Goal: Task Accomplishment & Management: Complete application form

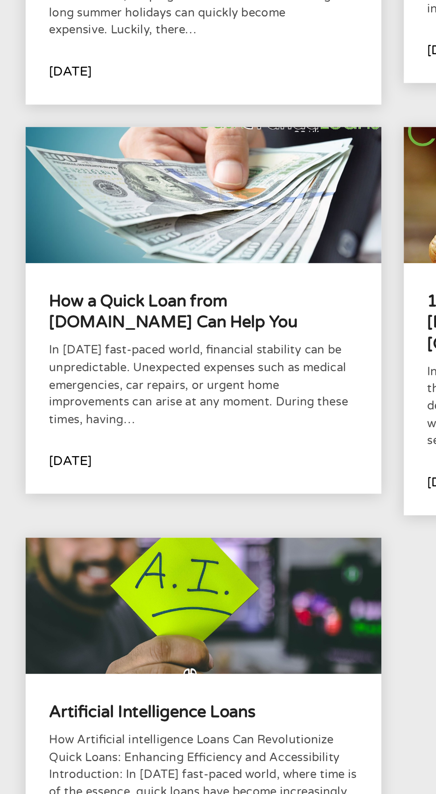
click at [137, 414] on p "In today's fast-paced world, financial stability can be unpredictable. Unexpect…" at bounding box center [113, 416] width 172 height 48
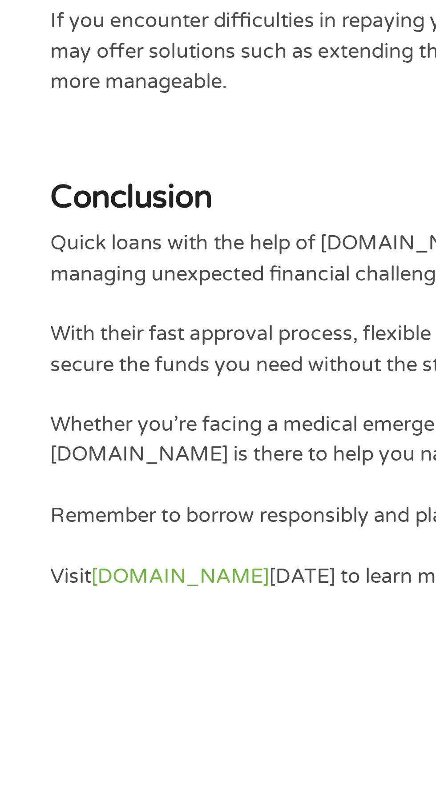
scroll to position [1780, 0]
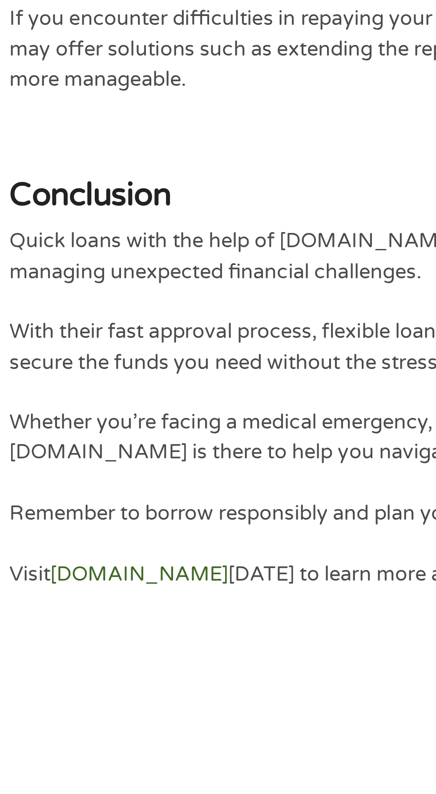
click at [110, 765] on link "[DOMAIN_NAME]" at bounding box center [96, 764] width 64 height 9
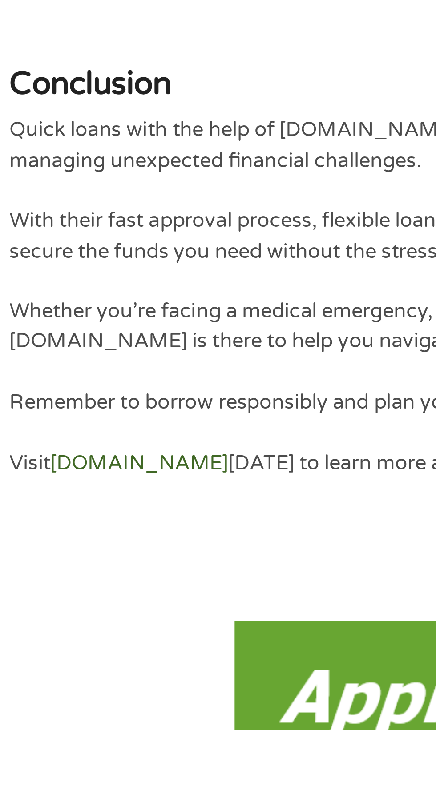
scroll to position [1904, 0]
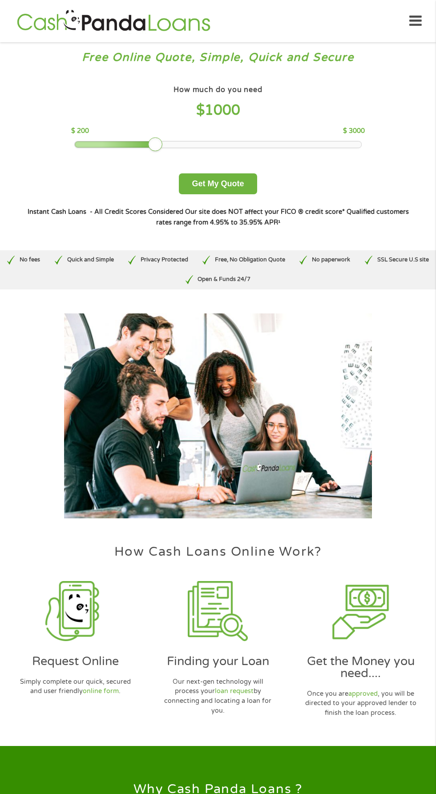
scroll to position [4, 0]
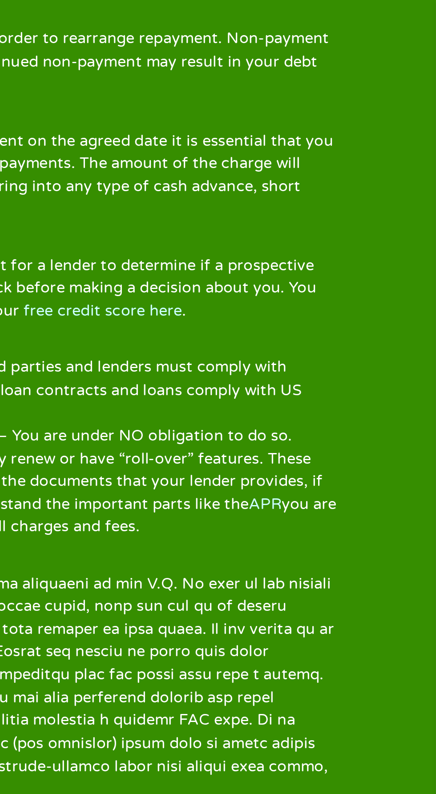
scroll to position [1545, 0]
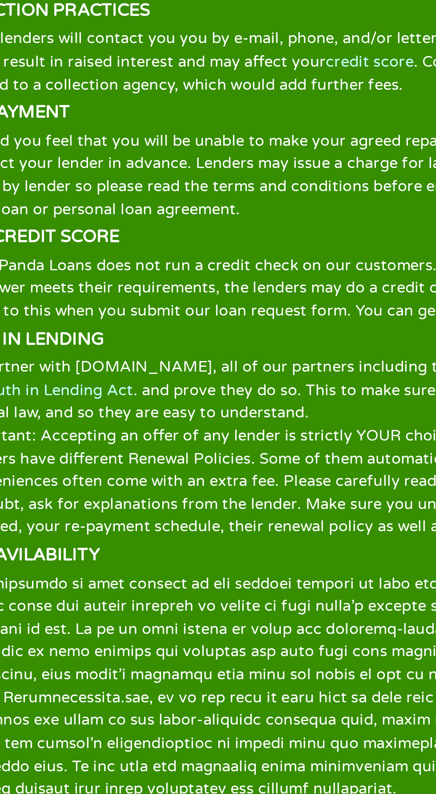
click at [234, 150] on p "To partner with CashPandaLoans.com, all of our partners including third parties…" at bounding box center [218, 188] width 370 height 77
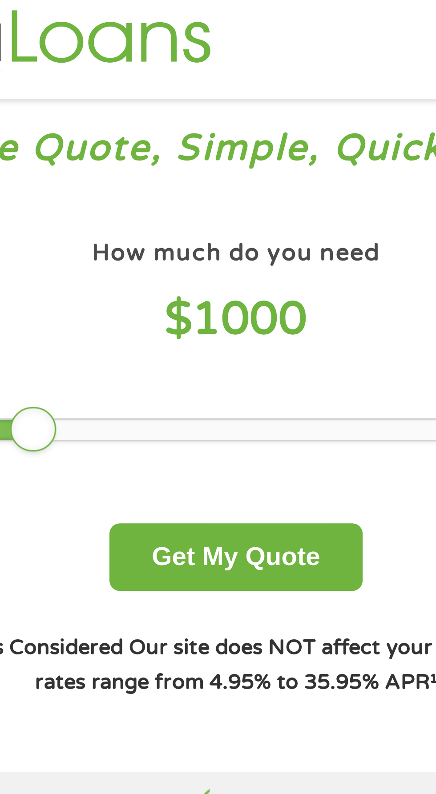
scroll to position [0, 0]
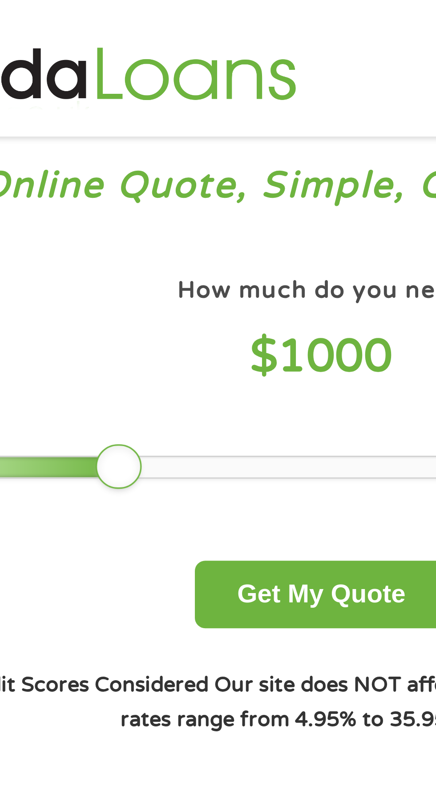
click at [217, 108] on span "1000" at bounding box center [223, 110] width 36 height 17
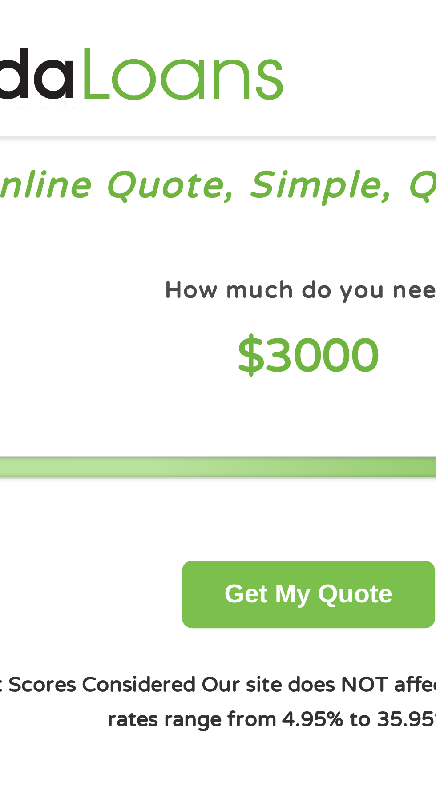
click at [225, 186] on button "Get My Quote" at bounding box center [218, 183] width 78 height 21
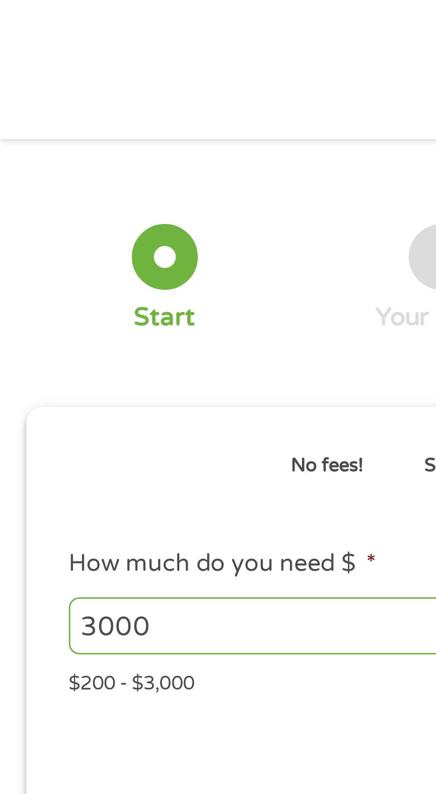
type input "EAIaIQobChMIp9O2kNebjwMVTi9ECB3Sdhr4EAAYAiAAEgI2LfD_BwE"
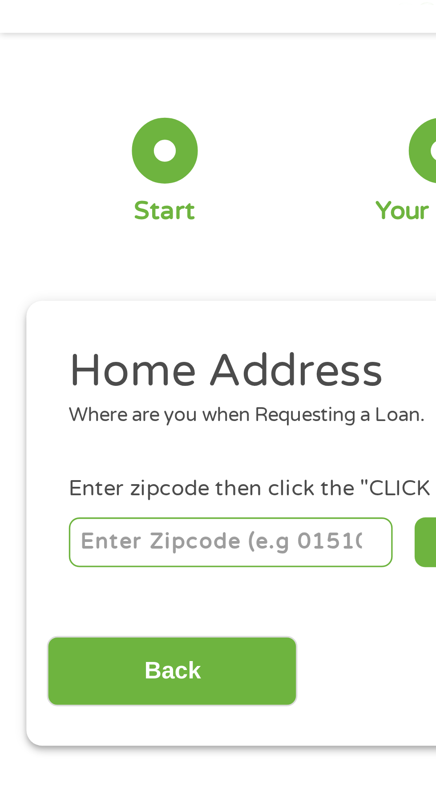
scroll to position [4, 0]
click at [78, 190] on input "number" at bounding box center [70, 192] width 99 height 15
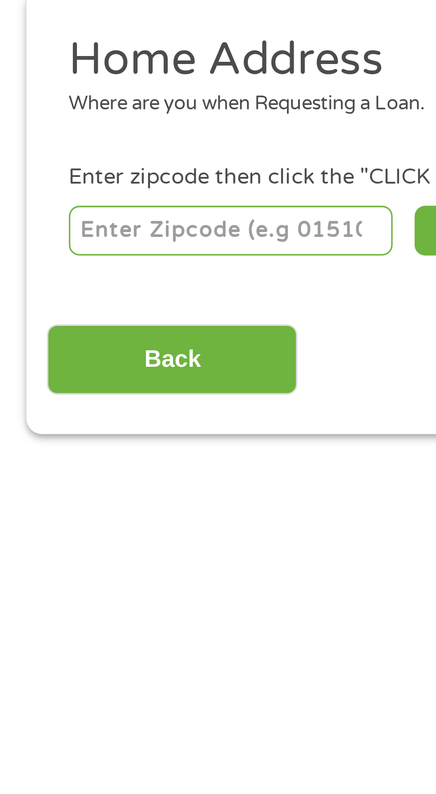
type input "92225"
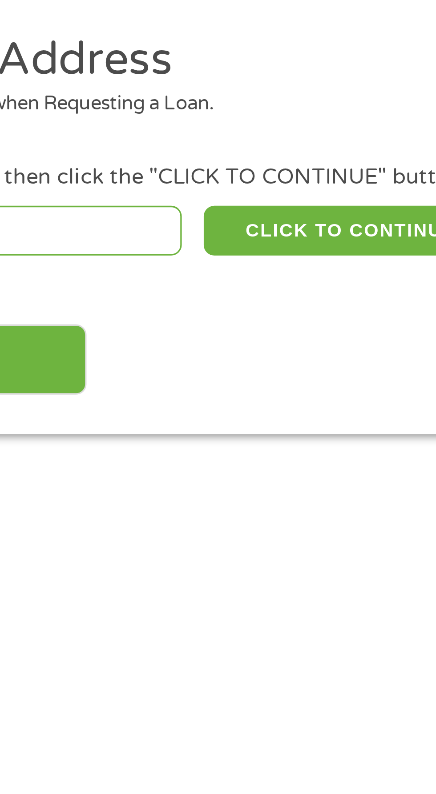
click at [171, 178] on div "Enter zipcode then click the "CLICK TO CONTINUE" button below." at bounding box center [218, 177] width 394 height 10
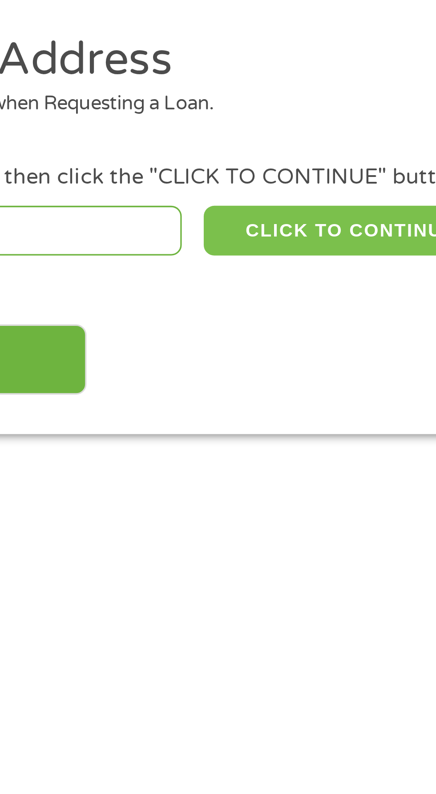
click at [173, 195] on button "CLICK TO CONTINUE" at bounding box center [169, 192] width 86 height 15
type input "92225"
type input "Blythe"
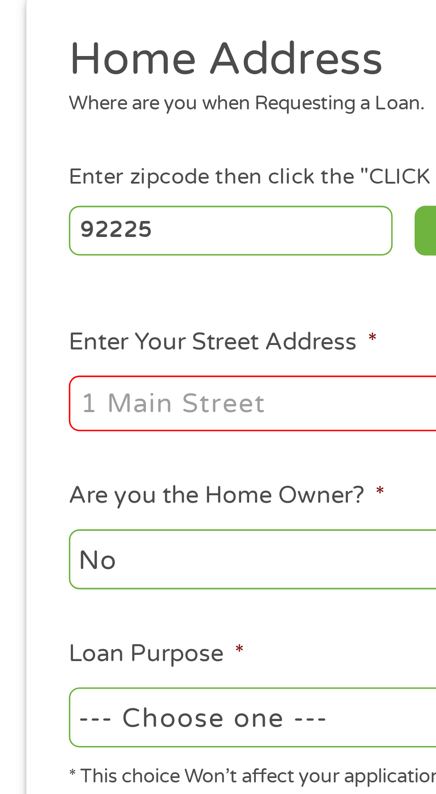
click at [98, 243] on input "Enter Your Street Address *" at bounding box center [116, 245] width 191 height 17
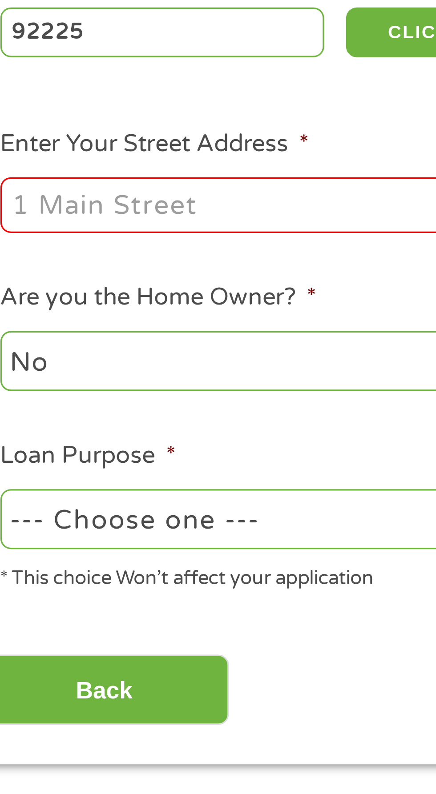
type input "701 w lane C"
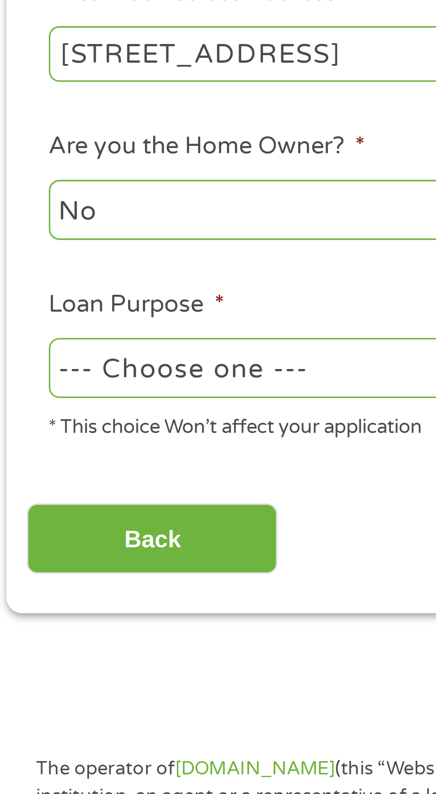
click at [115, 342] on select "--- Choose one --- Pay Bills Debt Consolidation Home Improvement Major Purchase…" at bounding box center [116, 341] width 191 height 18
select select "medicalexpenses"
click at [21, 333] on select "--- Choose one --- Pay Bills Debt Consolidation Home Improvement Major Purchase…" at bounding box center [116, 341] width 191 height 18
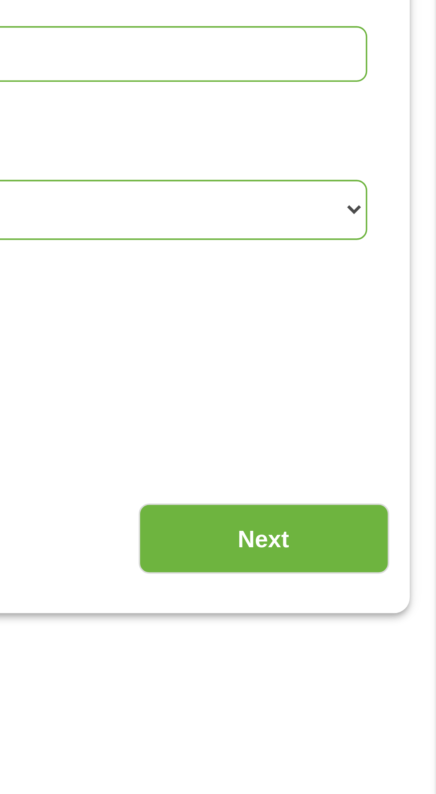
click at [401, 389] on input "Next" at bounding box center [383, 393] width 76 height 22
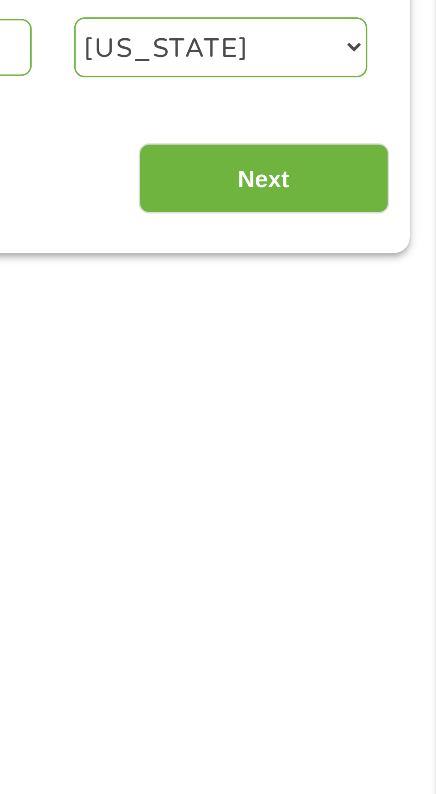
click at [389, 397] on div "The operator of Cashpandaloans.com (this “Website”) is not a lender, loan broke…" at bounding box center [218, 789] width 436 height 866
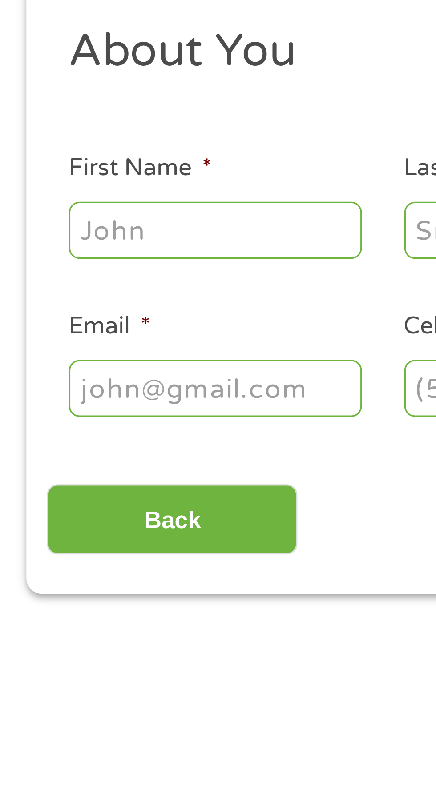
click at [48, 196] on input "First Name *" at bounding box center [65, 195] width 89 height 17
type input "Cheryl"
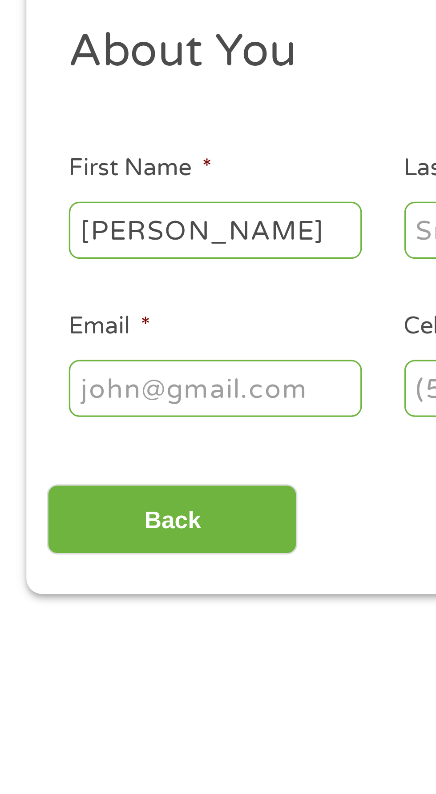
type input "Hamilton"
type input "cherylhamilton663@gmail.com"
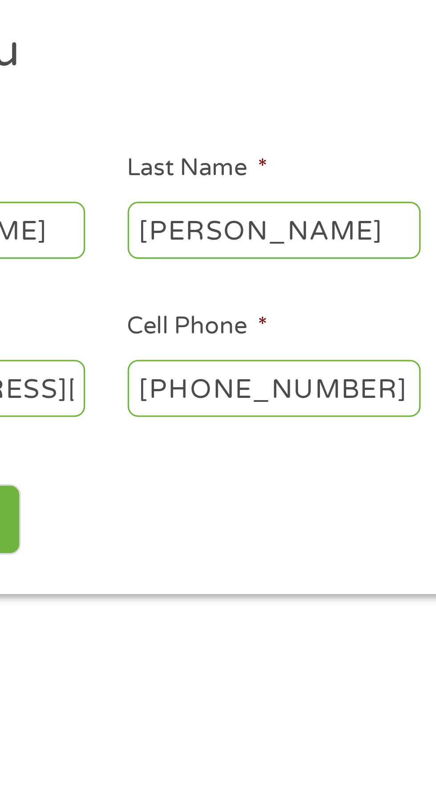
click at [194, 243] on input "(442) 542-1295" at bounding box center [167, 243] width 89 height 17
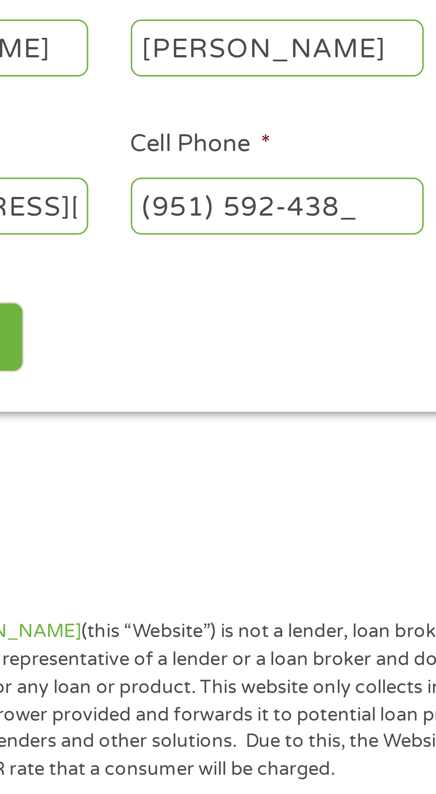
type input "(951) 592-4383"
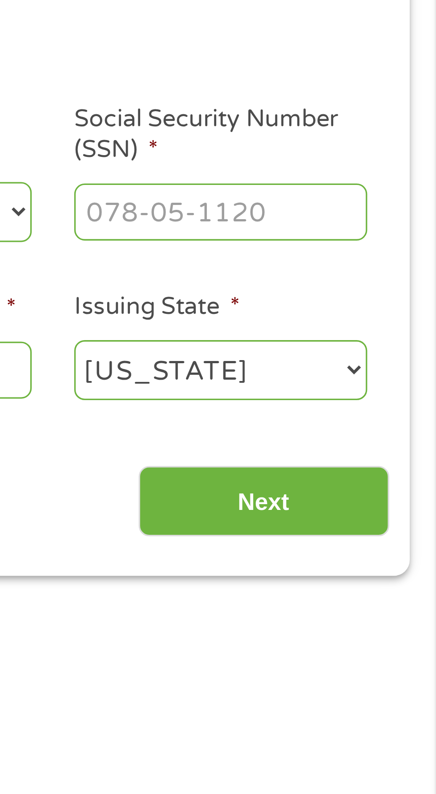
click at [347, 194] on input "Social Security Number (SSN) *" at bounding box center [370, 195] width 89 height 17
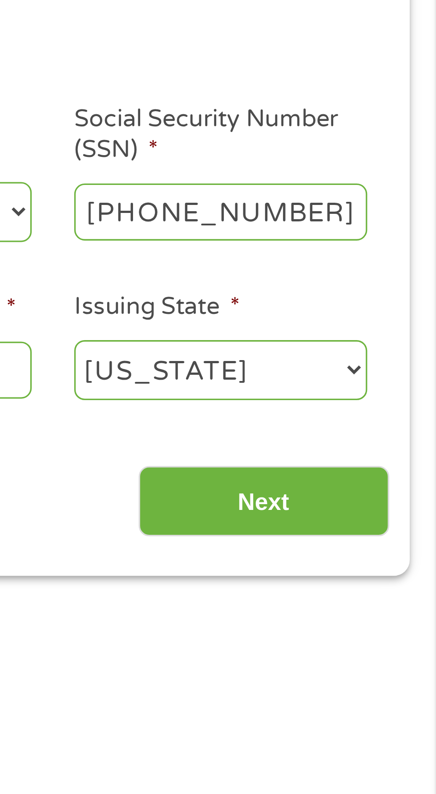
type input "569-06-4056"
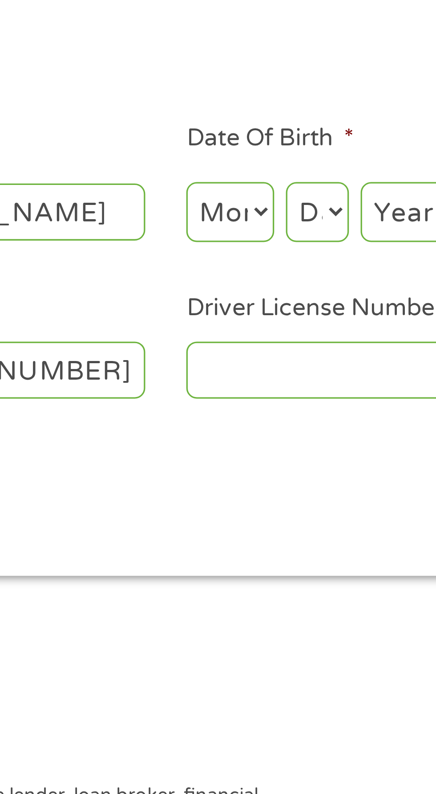
click at [236, 197] on select "Month 1 2 3 4 5 6 7 8 9 10 11 12" at bounding box center [237, 195] width 27 height 18
select select "9"
click at [224, 187] on select "Month 1 2 3 4 5 6 7 8 9 10 11 12" at bounding box center [237, 195] width 27 height 18
click at [261, 194] on select "Day 1 2 3 4 5 6 7 8 9 10 11 12 13 14 15 16 17 18 19 20 21 22 23 24 25 26 27 28 …" at bounding box center [263, 195] width 19 height 18
select select "15"
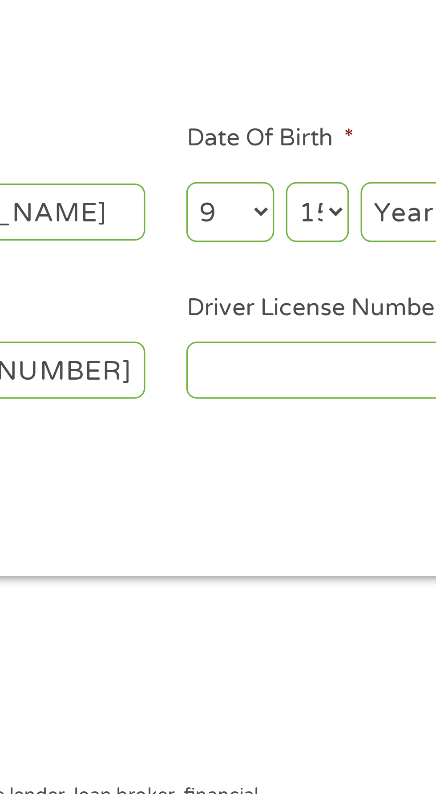
click at [254, 187] on select "Day 1 2 3 4 5 6 7 8 9 10 11 12 13 14 15 16 17 18 19 20 21 22 23 24 25 26 27 28 …" at bounding box center [263, 195] width 19 height 18
click at [284, 194] on select "Year 2007 2006 2005 2004 2003 2002 2001 2000 1999 1998 1997 1996 1995 1994 1993…" at bounding box center [295, 195] width 36 height 18
select select "1969"
click at [277, 187] on select "Year 2007 2006 2005 2004 2003 2002 2001 2000 1999 1998 1997 1996 1995 1994 1993…" at bounding box center [295, 195] width 36 height 18
click at [265, 193] on select "Day 1 2 3 4 5 6 7 8 9 10 11 12 13 14 15 16 17 18 19 20 21 22 23 24 25 26 27 28 …" at bounding box center [263, 195] width 19 height 18
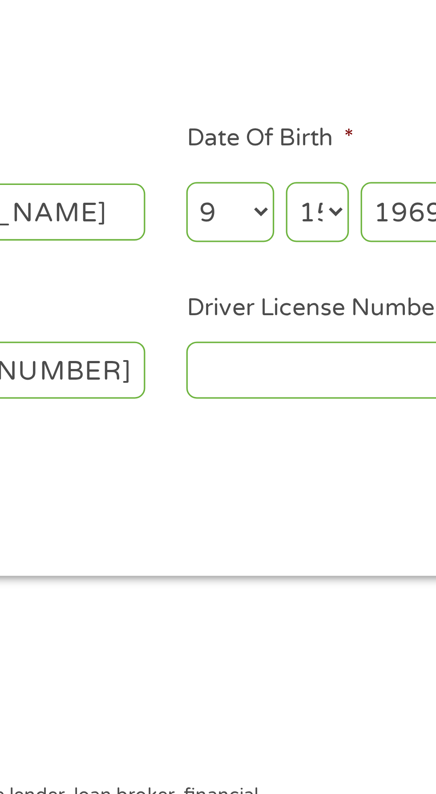
click at [254, 187] on select "Day 1 2 3 4 5 6 7 8 9 10 11 12 13 14 15 16 17 18 19 20 21 22 23 24 25 26 27 28 …" at bounding box center [263, 195] width 19 height 18
click at [236, 190] on select "Month 1 2 3 4 5 6 7 8 9 10 11 12" at bounding box center [237, 195] width 27 height 18
click at [224, 187] on select "Month 1 2 3 4 5 6 7 8 9 10 11 12" at bounding box center [237, 195] width 27 height 18
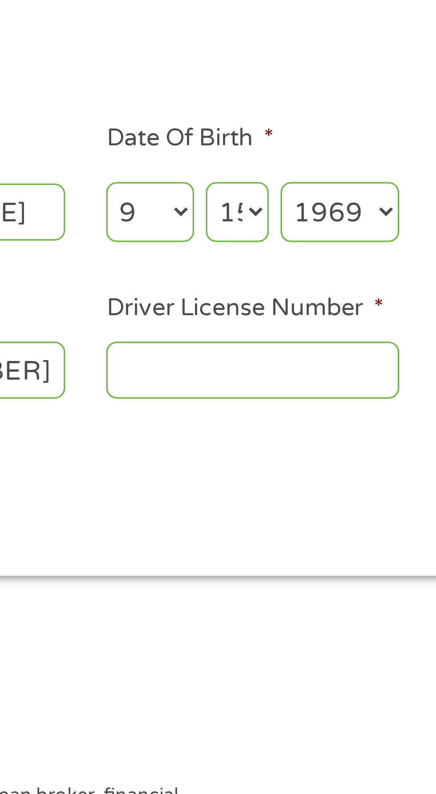
click at [261, 242] on input "Driver License Number *" at bounding box center [268, 243] width 89 height 17
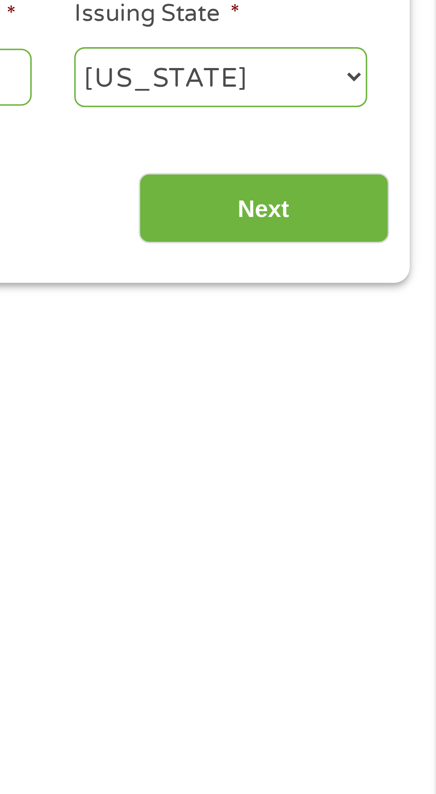
type input "A5789098"
click at [367, 281] on input "Next" at bounding box center [383, 284] width 76 height 22
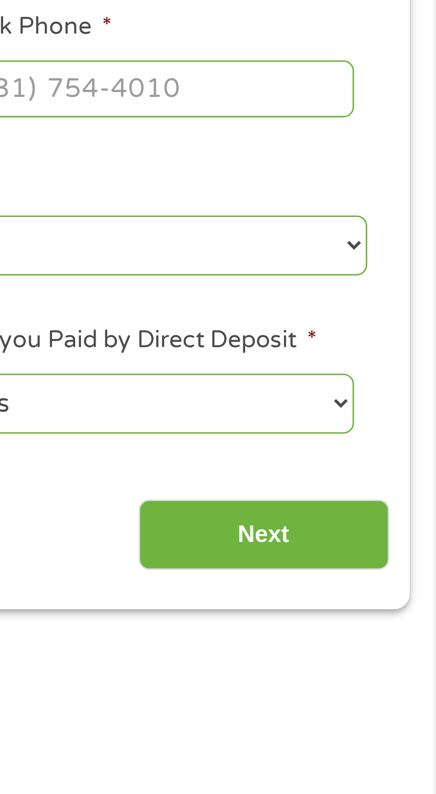
scroll to position [4, 4]
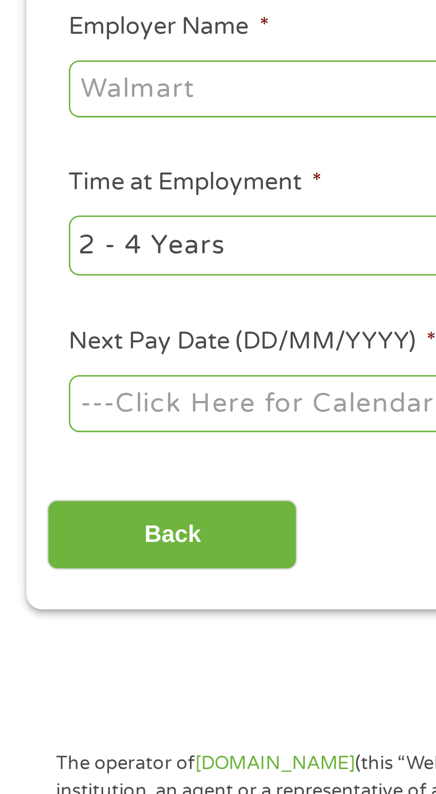
click at [33, 246] on input "Employer Name *" at bounding box center [81, 246] width 121 height 17
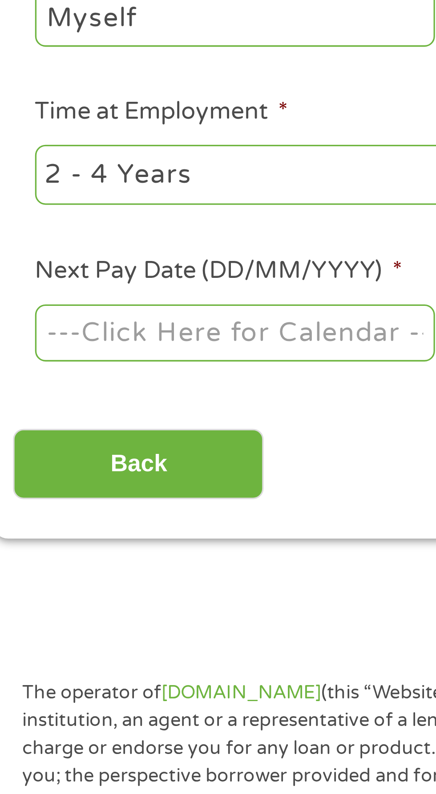
scroll to position [4, 0]
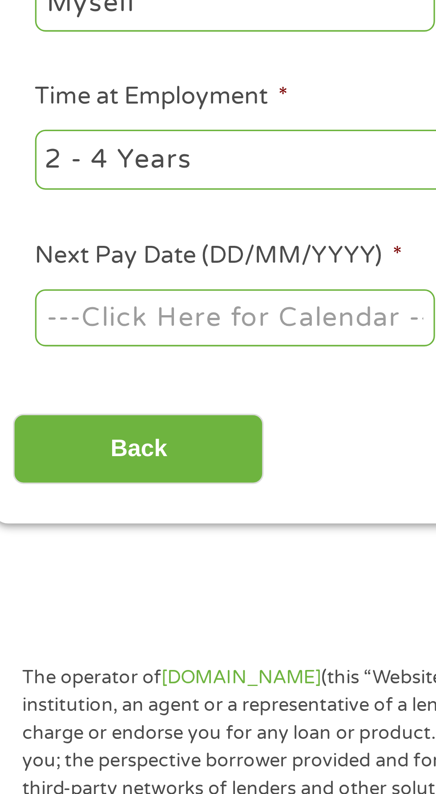
type input "Myself"
click at [86, 337] on body "Home Get Loan Offer How it works FAQs Blog Cash Loans Quick Loans Online Loans …" at bounding box center [218, 673] width 436 height 1355
click at [83, 335] on input "Next Pay Date (DD/MM/YYYY) *" at bounding box center [81, 342] width 121 height 17
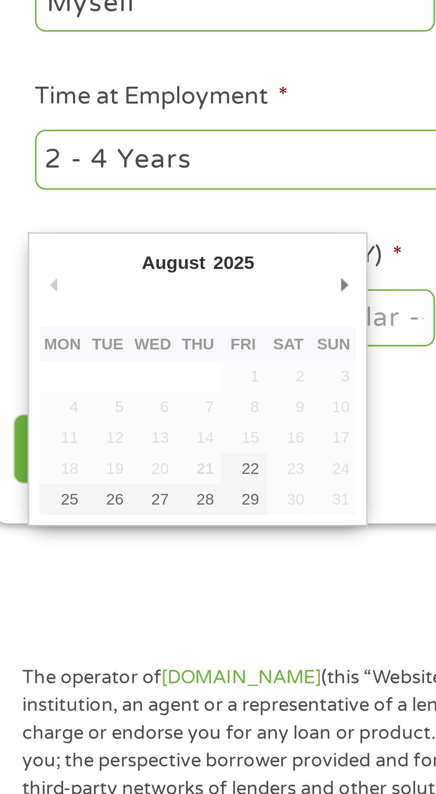
type input "29/08/2025"
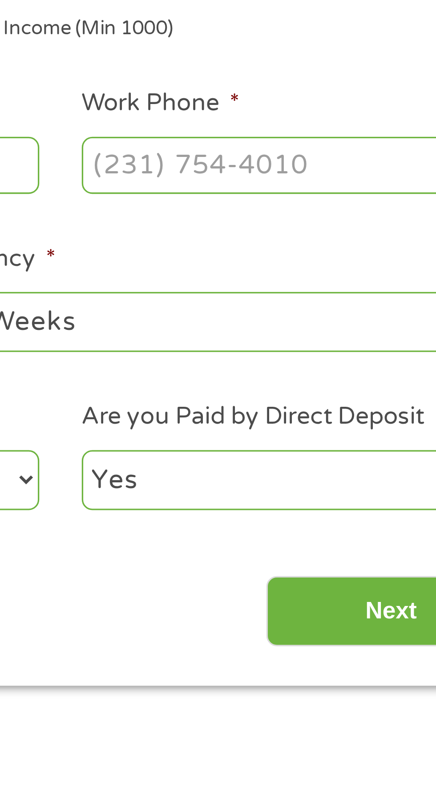
click at [327, 243] on input "Work Phone *" at bounding box center [349, 246] width 121 height 17
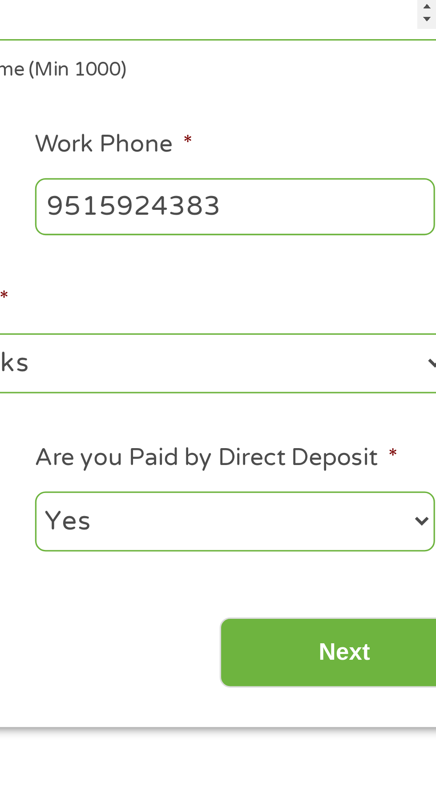
type input "(951) 592-4383"
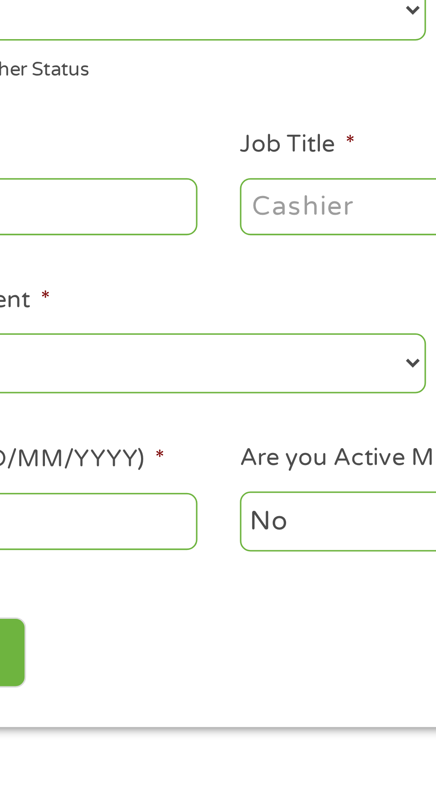
click at [178, 247] on input "Job Title *" at bounding box center [215, 246] width 121 height 17
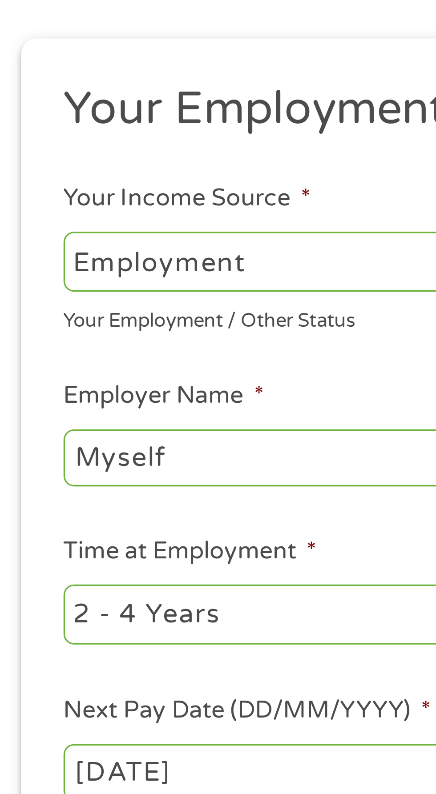
type input "Personal assistant"
click at [82, 185] on select "--- Choose one --- Employment Self Employed Benefits" at bounding box center [116, 187] width 191 height 18
select select "selfEmployed"
click at [21, 178] on select "--- Choose one --- Employment Self Employed Benefits" at bounding box center [116, 187] width 191 height 18
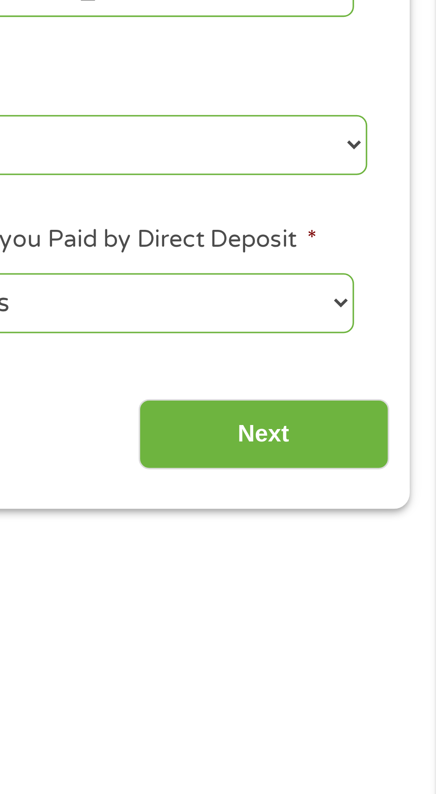
click at [382, 380] on input "Next" at bounding box center [383, 383] width 76 height 22
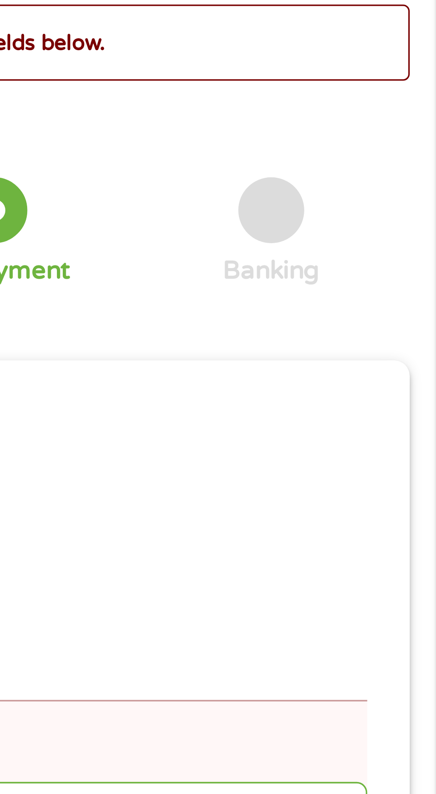
scroll to position [4, 4]
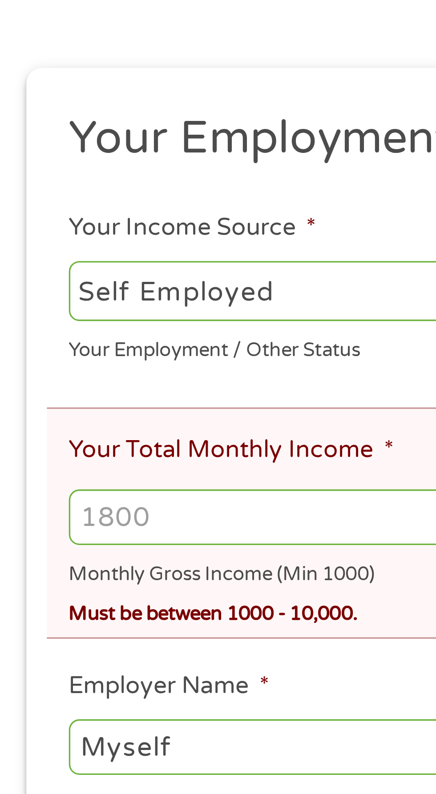
click at [55, 294] on input "Your Total Monthly Income *" at bounding box center [218, 293] width 394 height 17
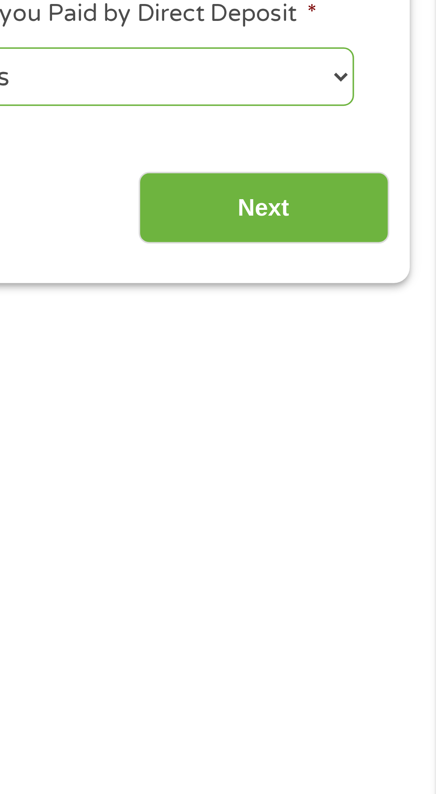
type input "2300"
click at [379, 500] on input "Next" at bounding box center [383, 499] width 76 height 22
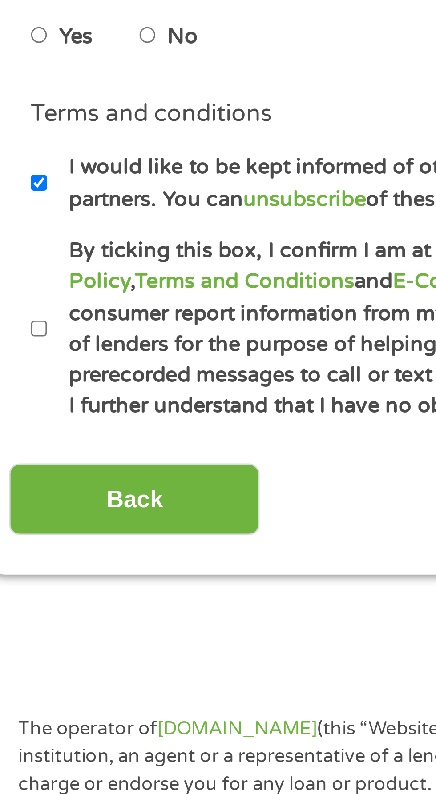
click at [21, 534] on input "By ticking this box, I confirm I am at least 18 years old. I confirm I have rea…" at bounding box center [23, 535] width 5 height 14
checkbox input "true"
click at [46, 584] on input "Back" at bounding box center [52, 587] width 76 height 22
click at [29, 538] on label "By ticking this box, I confirm I am at least 18 years old. I confirm I have rea…" at bounding box center [222, 535] width 393 height 57
click at [26, 538] on input "By ticking this box, I confirm I am at least 18 years old. I confirm I have rea…" at bounding box center [23, 535] width 5 height 14
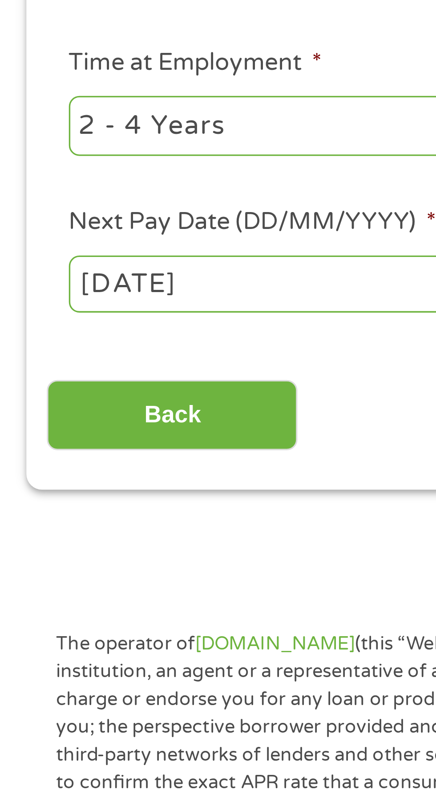
scroll to position [4, 0]
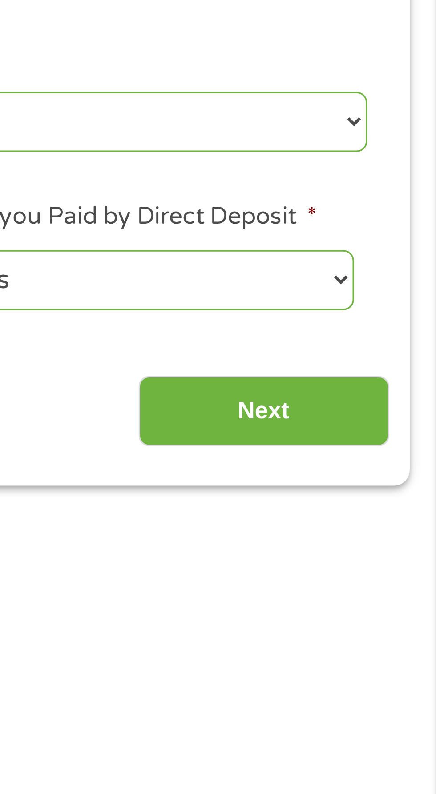
click at [373, 383] on input "Next" at bounding box center [383, 383] width 76 height 22
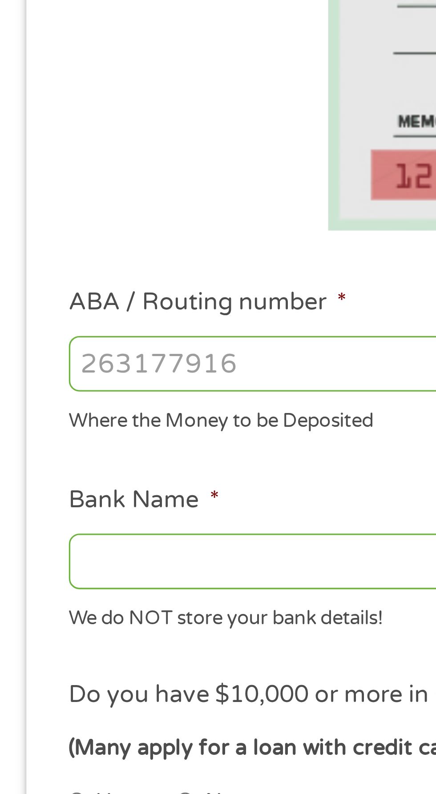
click at [36, 311] on input "ABA / Routing number *" at bounding box center [116, 313] width 191 height 17
type input "124303162"
type input "GOBANK A DIVISION OF GREEN DOT BANK"
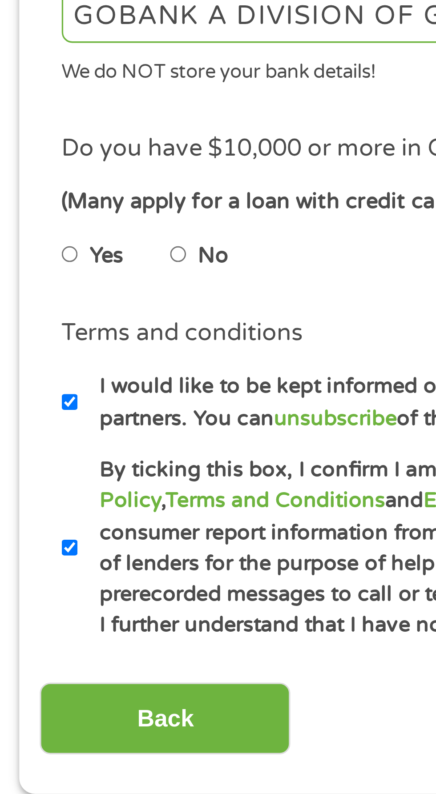
type input "124303162"
click at [58, 445] on input "No" at bounding box center [56, 446] width 5 height 14
radio input "true"
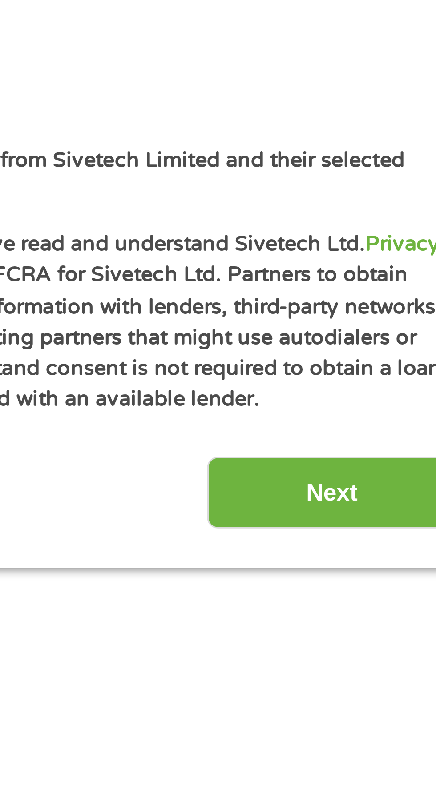
click at [384, 587] on input "Next" at bounding box center [383, 587] width 76 height 22
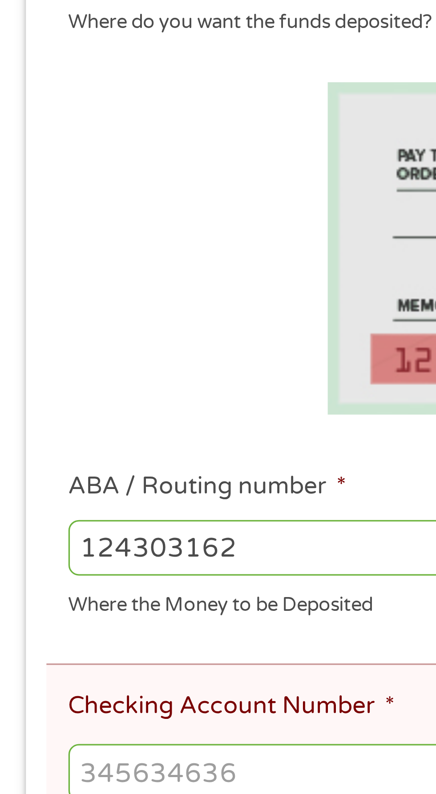
click at [43, 415] on input "Checking Account Number *" at bounding box center [218, 414] width 394 height 17
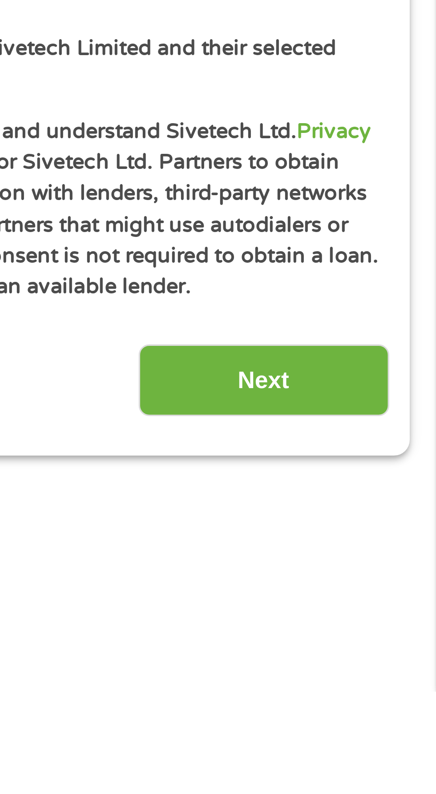
type input "15218725925167"
click at [381, 694] on input "Next" at bounding box center [383, 700] width 76 height 22
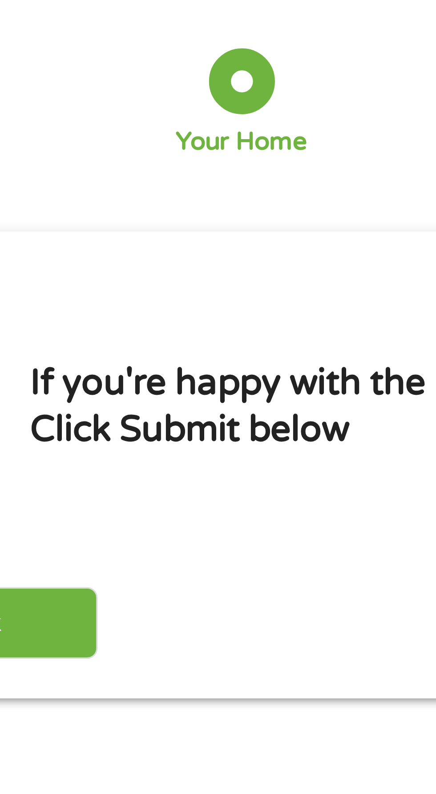
scroll to position [0, 0]
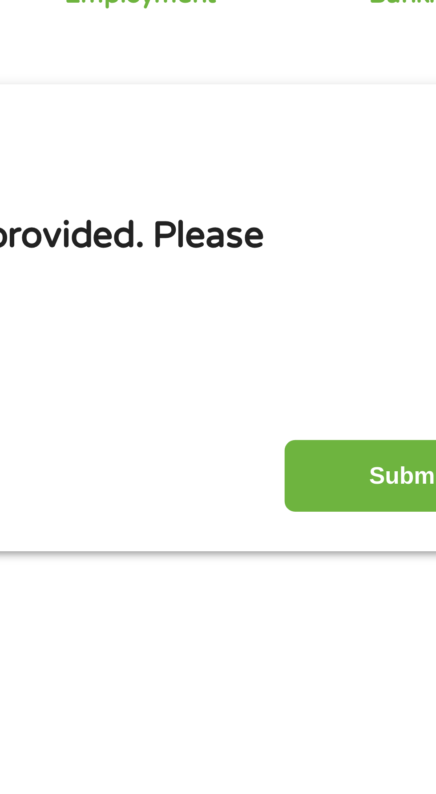
click at [368, 237] on input "Submit" at bounding box center [383, 243] width 76 height 22
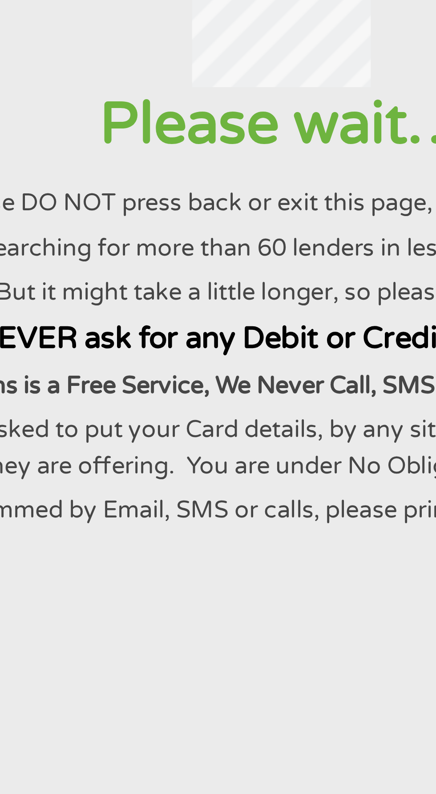
click at [204, 230] on p "If you are asked to put your Card details, by any site, please read carefully w…" at bounding box center [218, 234] width 414 height 22
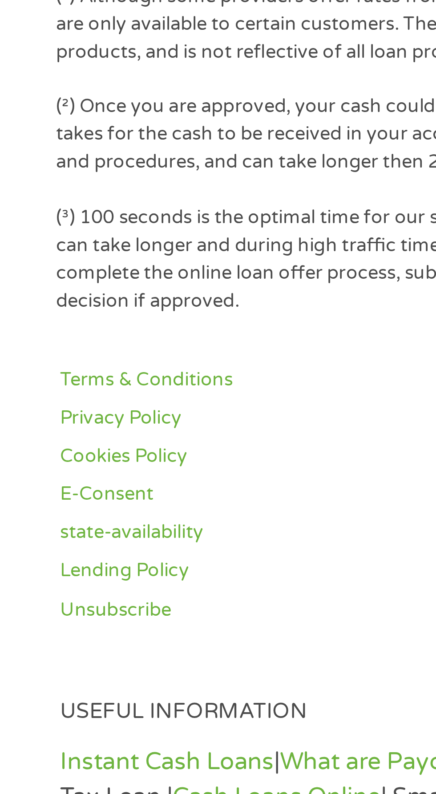
scroll to position [471, 0]
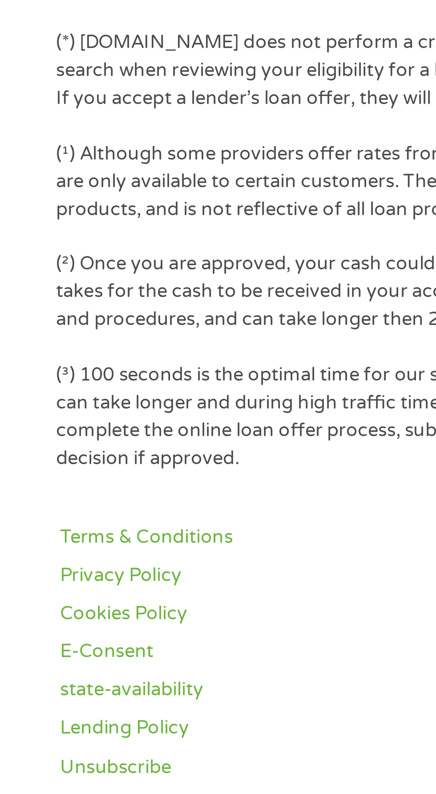
click at [41, 493] on p "(²) Once you are approved, your cash could be sent within 24 hours. The time th…" at bounding box center [133, 484] width 232 height 25
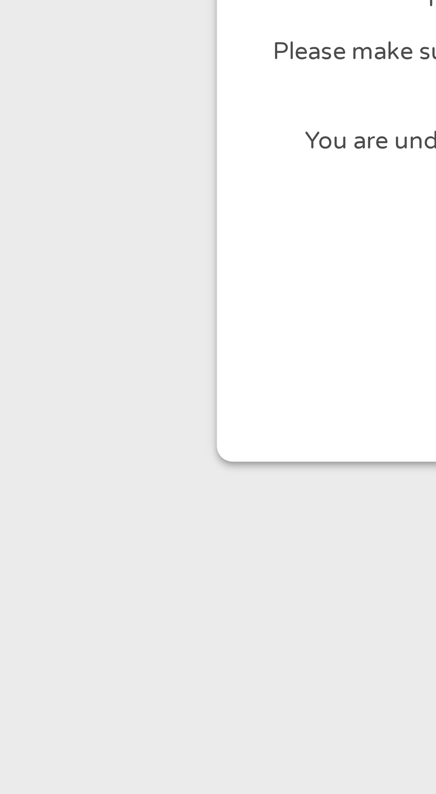
scroll to position [106, 0]
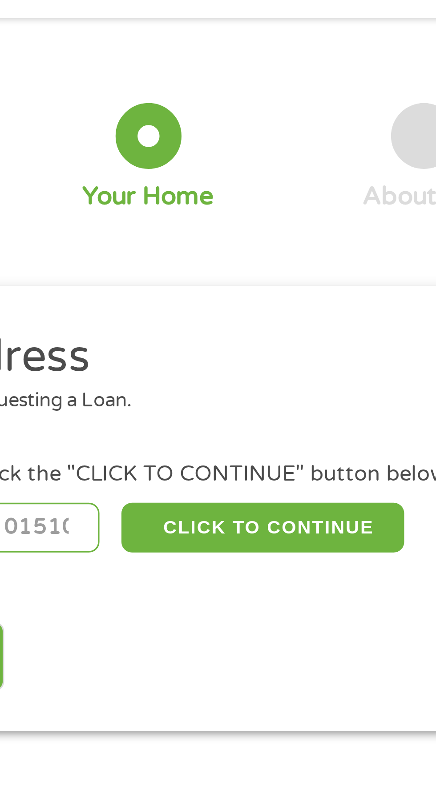
scroll to position [4, 0]
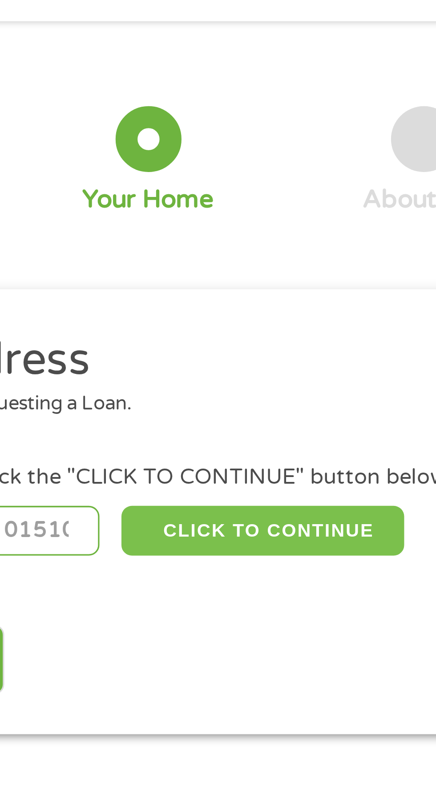
click at [177, 187] on button "CLICK TO CONTINUE" at bounding box center [169, 192] width 86 height 15
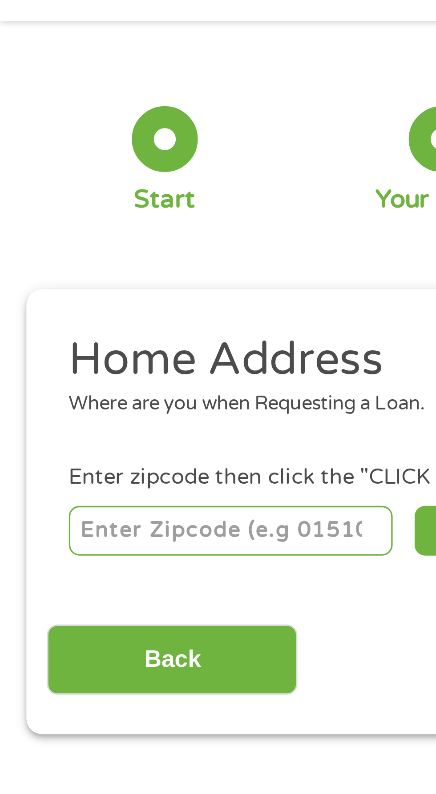
click at [72, 190] on input "number" at bounding box center [70, 192] width 99 height 15
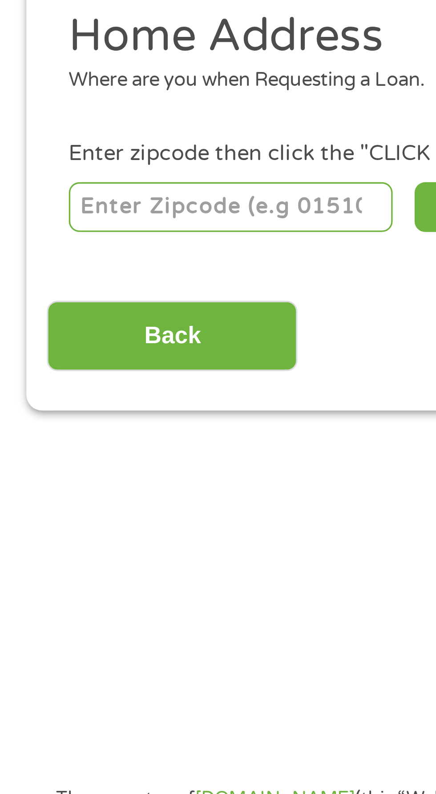
type input "92225"
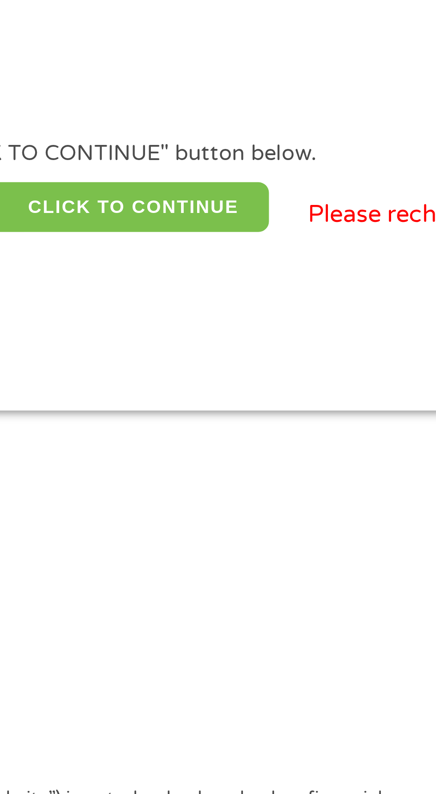
click at [151, 185] on button "CLICK TO CONTINUE" at bounding box center [169, 192] width 86 height 15
type input "92225"
type input "Blythe"
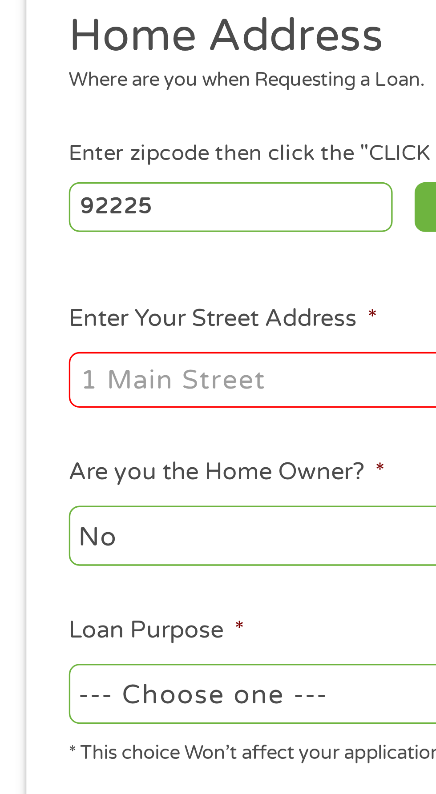
click at [32, 243] on input "Enter Your Street Address *" at bounding box center [116, 245] width 191 height 17
type input "701 w lane C"
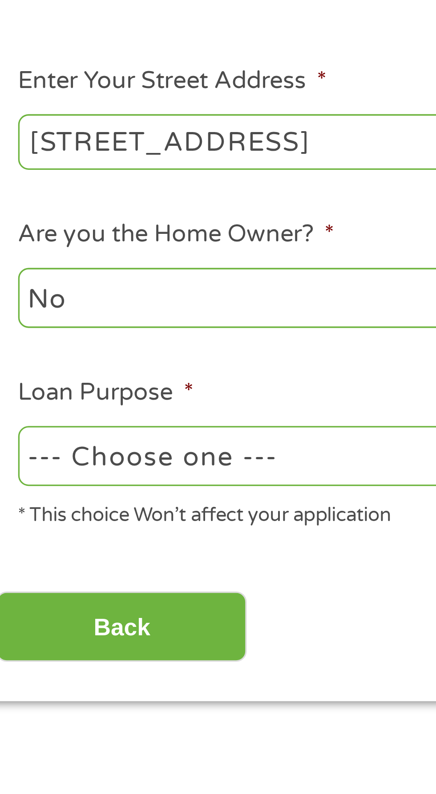
click at [28, 337] on select "--- Choose one --- Pay Bills Debt Consolidation Home Improvement Major Purchase…" at bounding box center [116, 341] width 191 height 18
select select "medicalexpenses"
click at [21, 333] on select "--- Choose one --- Pay Bills Debt Consolidation Home Improvement Major Purchase…" at bounding box center [116, 341] width 191 height 18
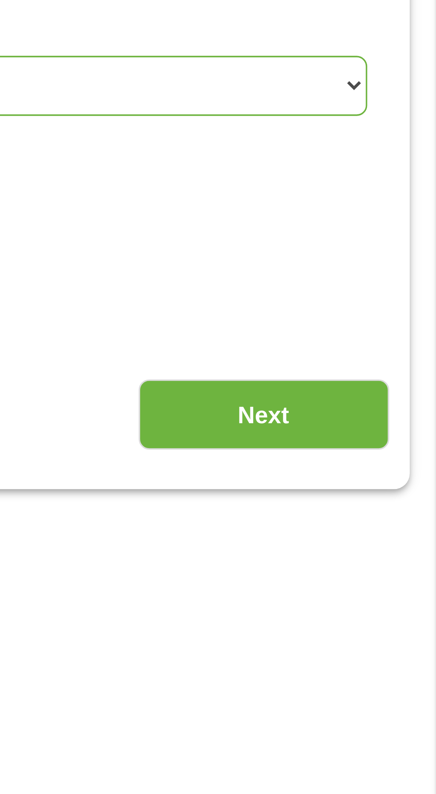
click at [382, 392] on input "Next" at bounding box center [383, 393] width 76 height 22
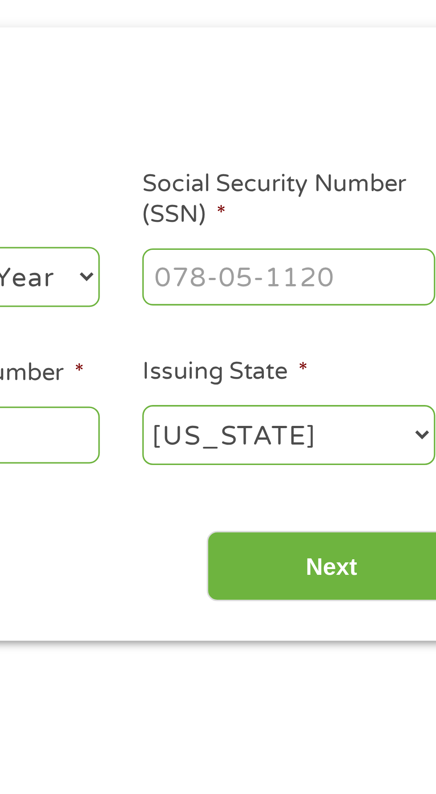
click at [347, 194] on input "Social Security Number (SSN) *" at bounding box center [370, 195] width 89 height 17
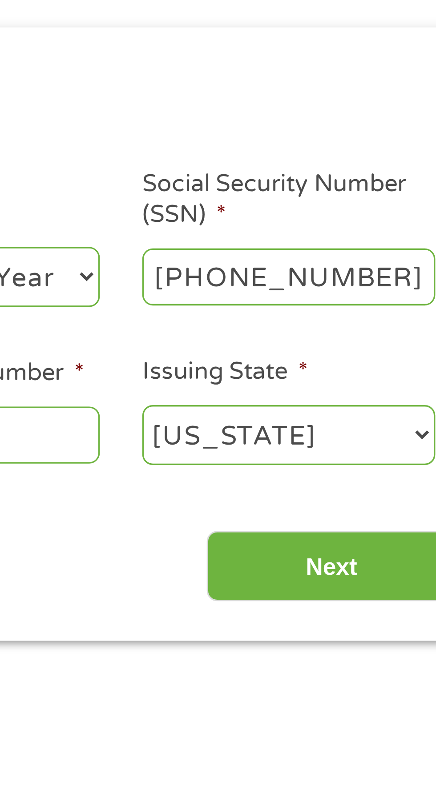
type input "569-06-4056"
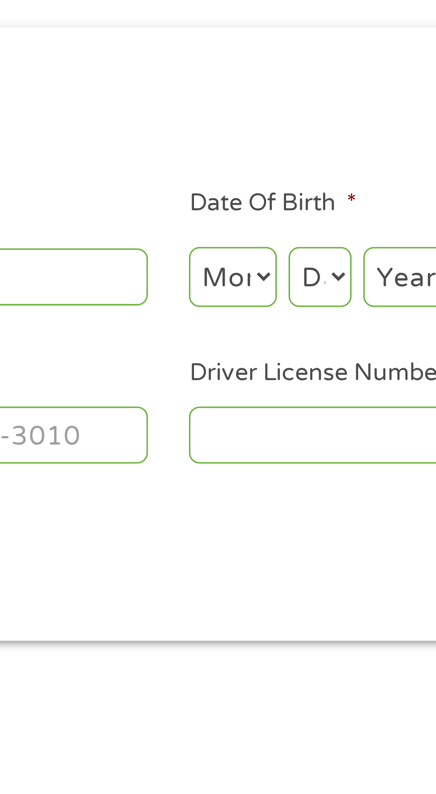
click at [236, 193] on select "Month 1 2 3 4 5 6 7 8 9 10 11 12" at bounding box center [237, 195] width 27 height 18
select select "9"
click at [224, 187] on select "Month 1 2 3 4 5 6 7 8 9 10 11 12" at bounding box center [237, 195] width 27 height 18
click at [266, 192] on select "Day 1 2 3 4 5 6 7 8 9 10 11 12 13 14 15 16 17 18 19 20 21 22 23 24 25 26 27 28 …" at bounding box center [263, 195] width 19 height 18
select select "15"
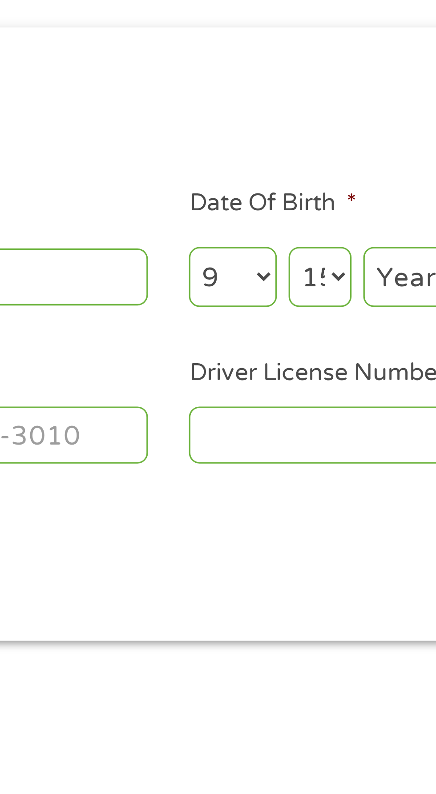
click at [254, 187] on select "Day 1 2 3 4 5 6 7 8 9 10 11 12 13 14 15 16 17 18 19 20 21 22 23 24 25 26 27 28 …" at bounding box center [263, 195] width 19 height 18
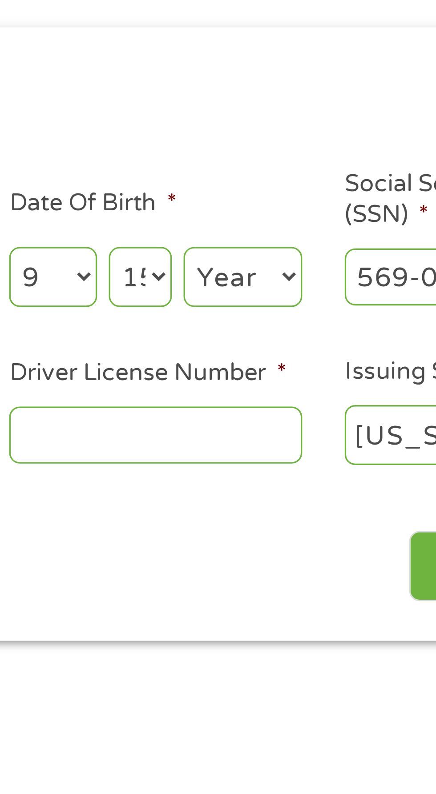
click at [292, 193] on select "Year 2007 2006 2005 2004 2003 2002 2001 2000 1999 1998 1997 1996 1995 1994 1993…" at bounding box center [295, 195] width 36 height 18
select select "1969"
click at [277, 187] on select "Year 2007 2006 2005 2004 2003 2002 2001 2000 1999 1998 1997 1996 1995 1994 1993…" at bounding box center [295, 195] width 36 height 18
click at [241, 239] on input "Driver License Number *" at bounding box center [268, 243] width 89 height 17
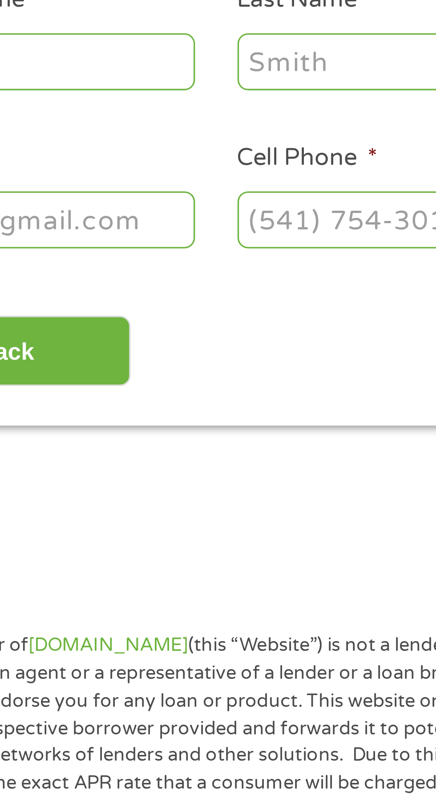
type input "A5789098"
click at [142, 240] on input "Cell Phone *" at bounding box center [167, 243] width 89 height 17
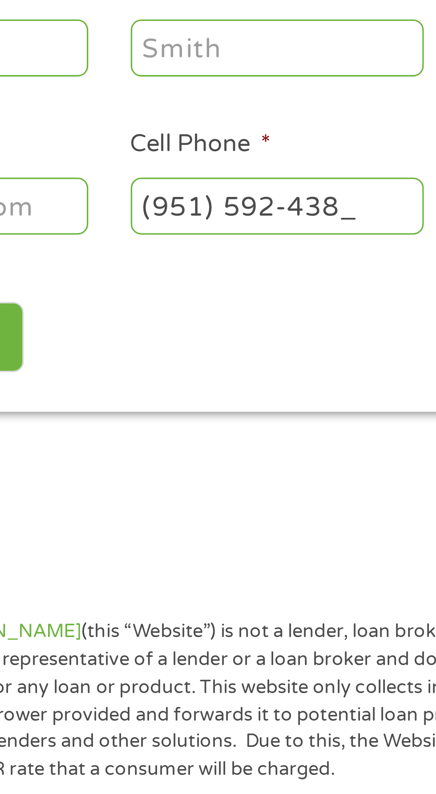
type input "(951) 592-4383"
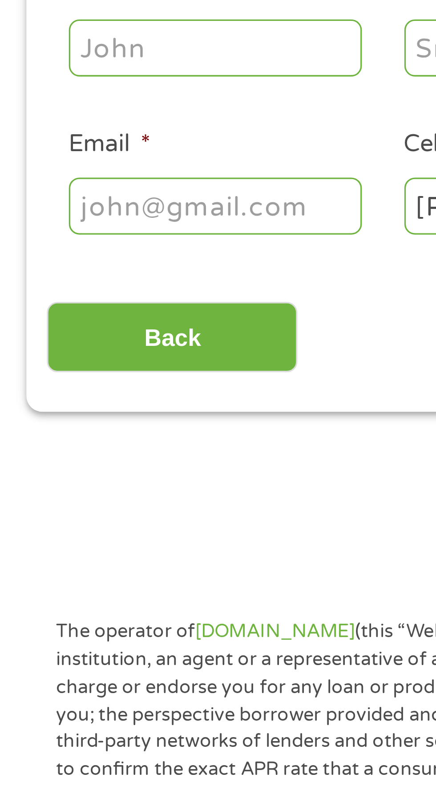
click at [32, 240] on input "Email *" at bounding box center [65, 243] width 89 height 17
type input "cherylhamilton663@gmail.com"
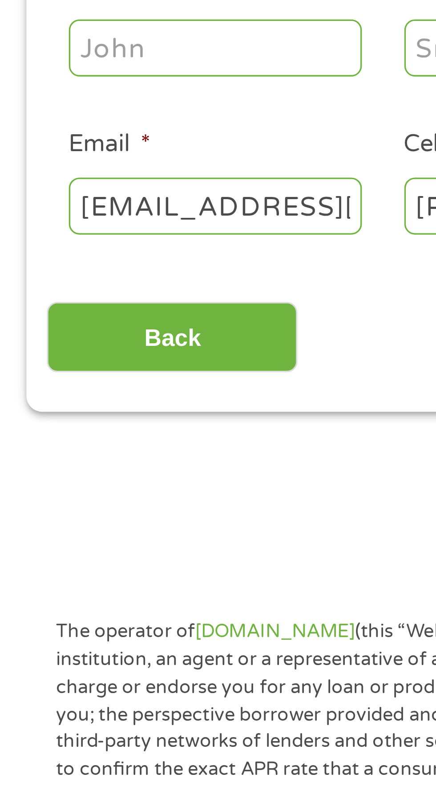
type input "Cheryl"
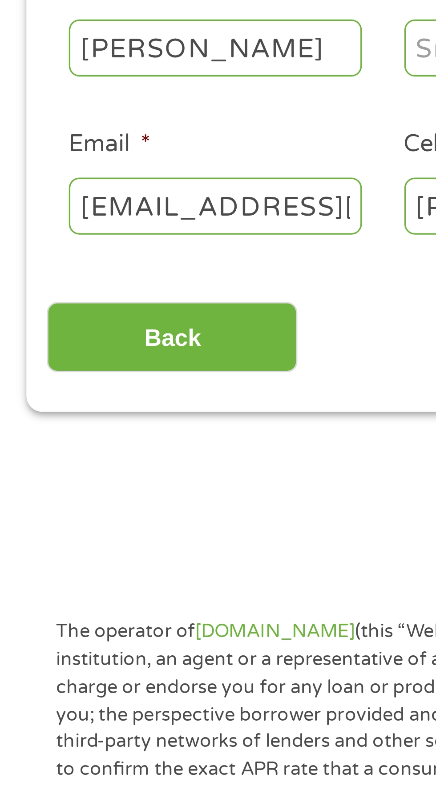
type input "Hamilton"
type input "(442) 542-1295"
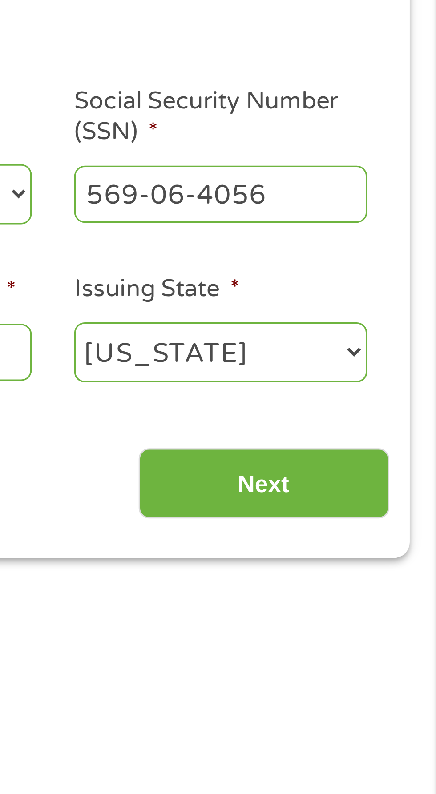
click at [378, 277] on input "Next" at bounding box center [383, 284] width 76 height 22
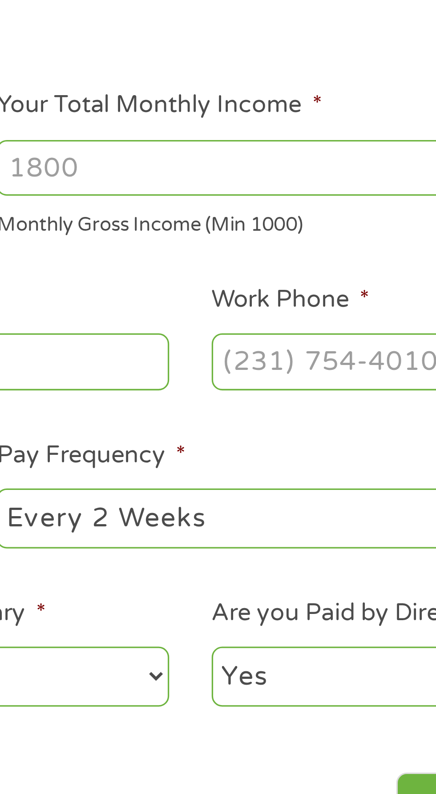
click at [255, 190] on input "Your Total Monthly Income *" at bounding box center [319, 188] width 191 height 17
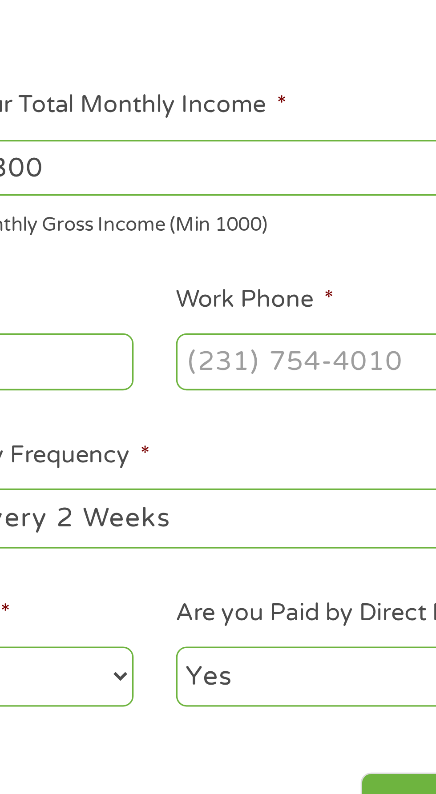
type input "2300"
click at [315, 246] on input "Work Phone *" at bounding box center [349, 246] width 121 height 17
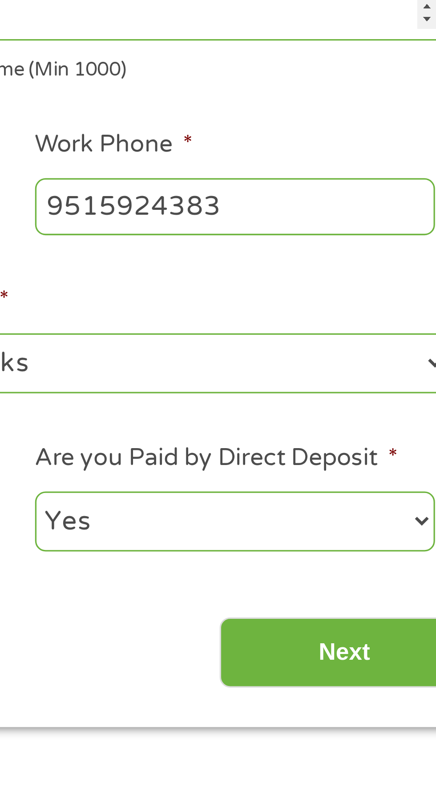
type input "(951) 592-4383"
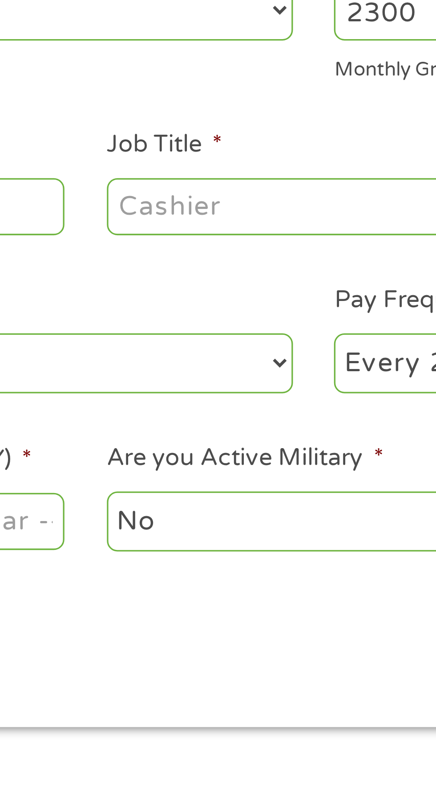
click at [173, 244] on input "Job Title *" at bounding box center [215, 246] width 121 height 17
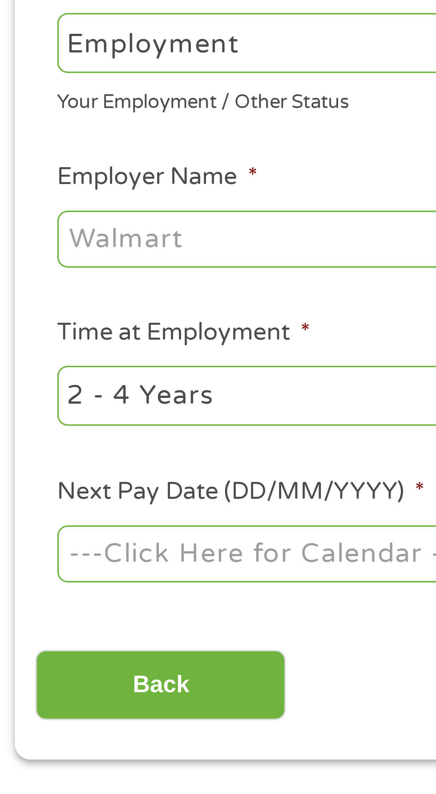
type input "Personal assistant"
click at [29, 182] on select "--- Choose one --- Employment Self Employed Benefits" at bounding box center [116, 187] width 191 height 18
select select "selfEmployed"
click at [21, 178] on select "--- Choose one --- Employment Self Employed Benefits" at bounding box center [116, 187] width 191 height 18
click at [41, 244] on input "Employer Name *" at bounding box center [81, 246] width 121 height 17
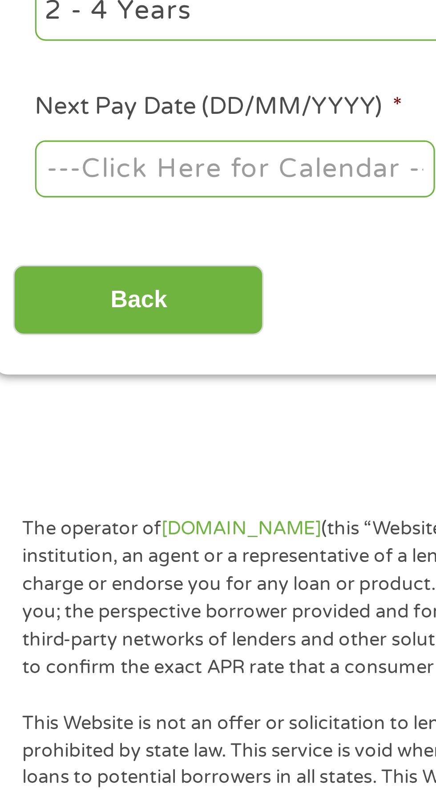
type input "Myself"
click at [35, 342] on body "Home Get Loan Offer How it works FAQs Blog Cash Loans Quick Loans Online Loans …" at bounding box center [218, 673] width 436 height 1355
click at [43, 337] on input "Next Pay Date (DD/MM/YYYY) *" at bounding box center [81, 342] width 121 height 17
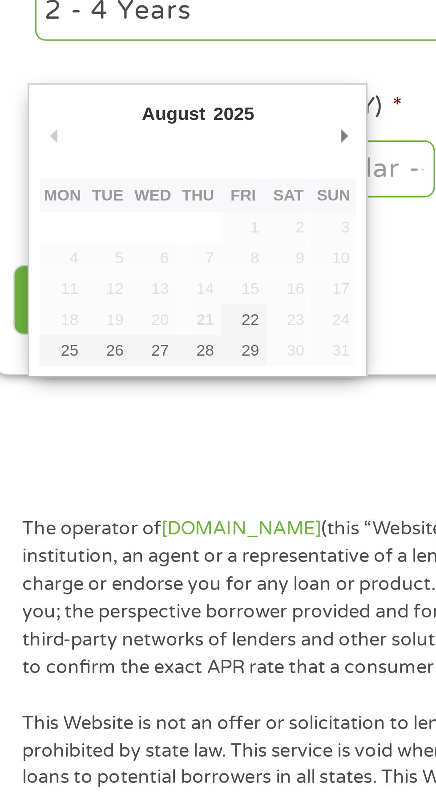
type input "29/08/2025"
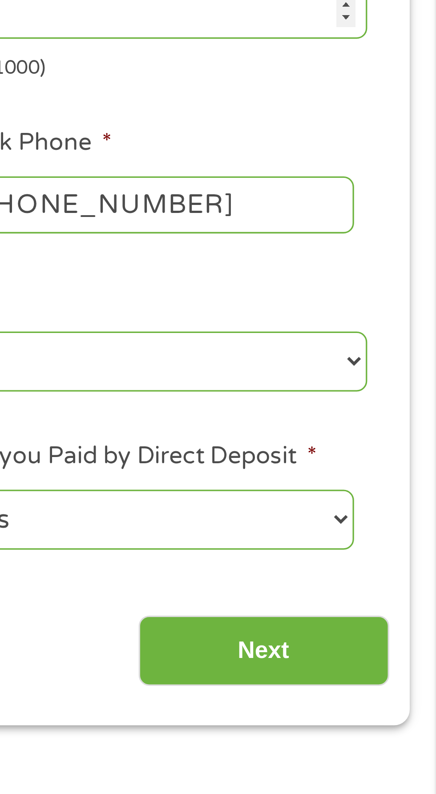
click at [391, 378] on input "Next" at bounding box center [383, 383] width 76 height 22
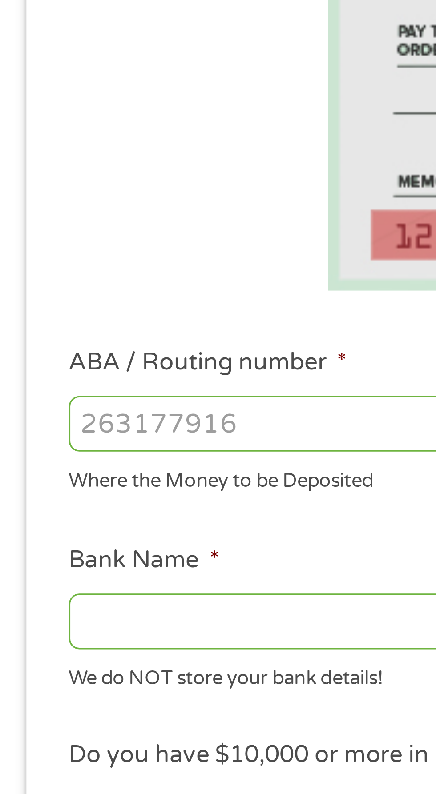
click at [32, 311] on input "ABA / Routing number *" at bounding box center [116, 313] width 191 height 17
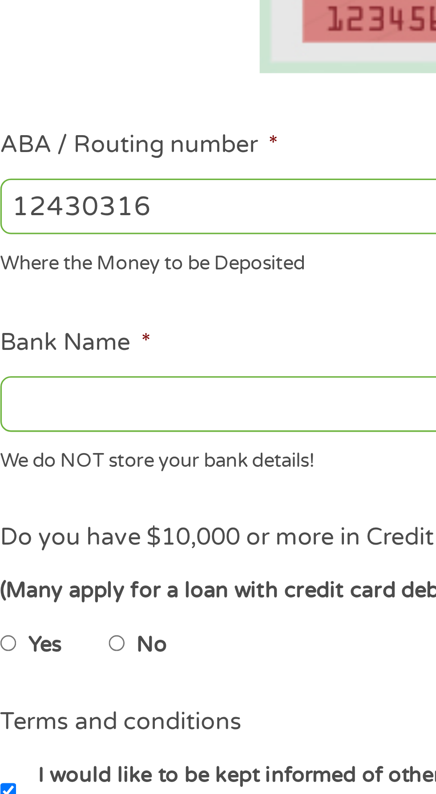
type input "124303162"
type input "GOBANK A DIVISION OF GREEN DOT BANK"
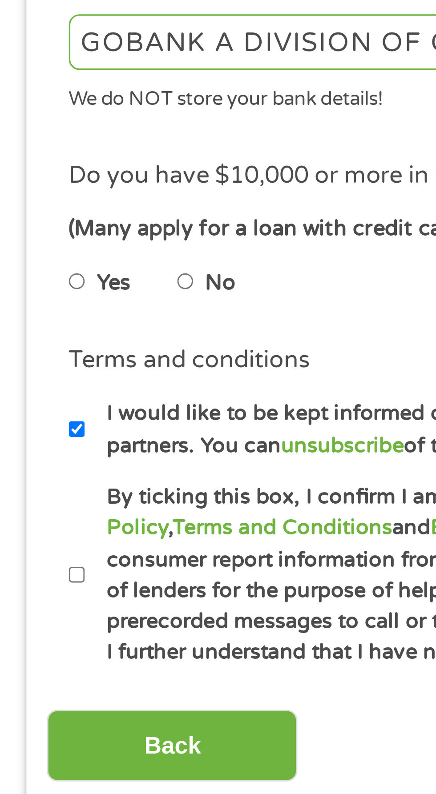
type input "124303162"
click at [59, 440] on input "No" at bounding box center [56, 446] width 5 height 14
radio input "true"
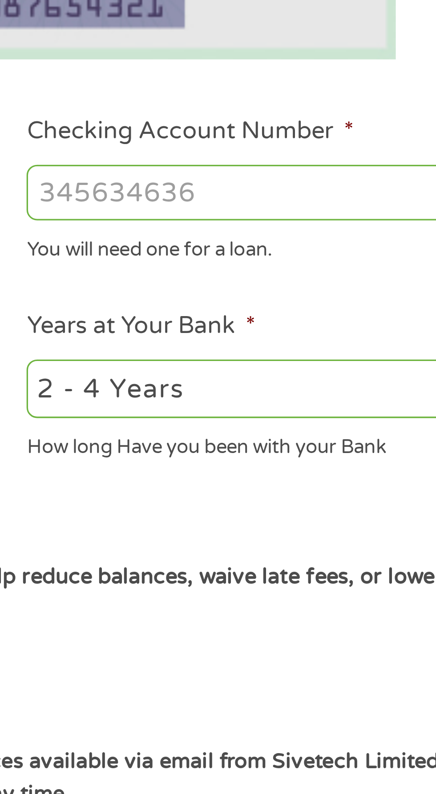
click at [238, 313] on input "Checking Account Number *" at bounding box center [319, 313] width 191 height 17
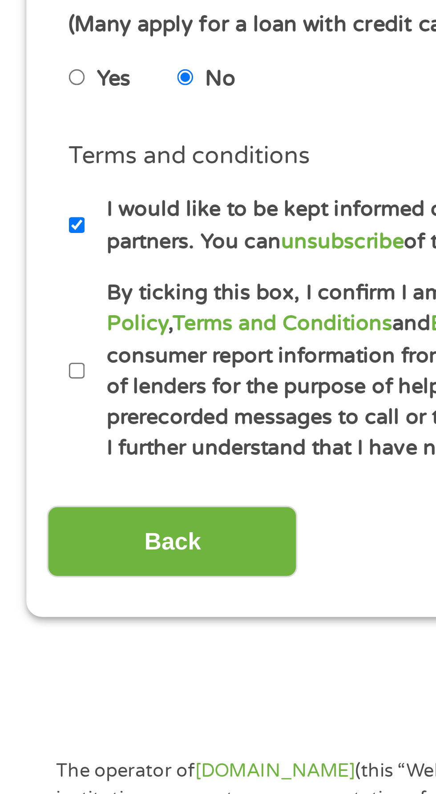
type input "15218725925167"
click at [24, 530] on input "By ticking this box, I confirm I am at least 18 years old. I confirm I have rea…" at bounding box center [23, 535] width 5 height 14
checkbox input "true"
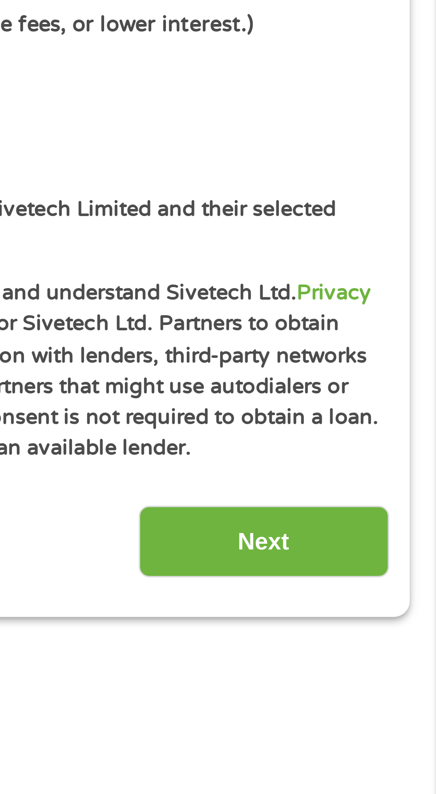
click at [399, 584] on input "Next" at bounding box center [383, 587] width 76 height 22
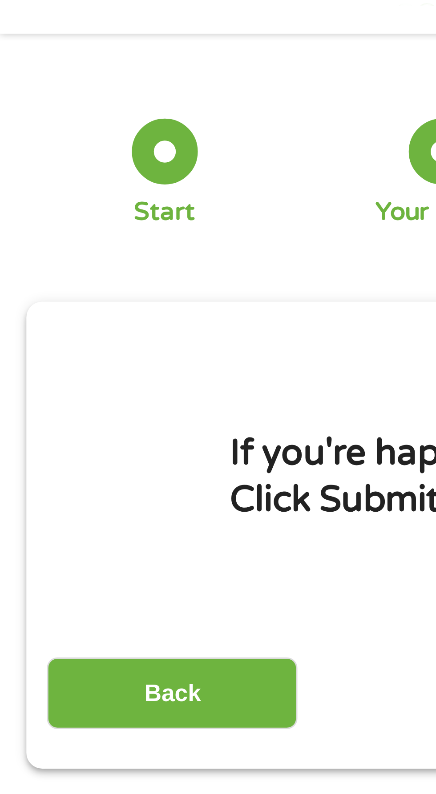
scroll to position [29, 0]
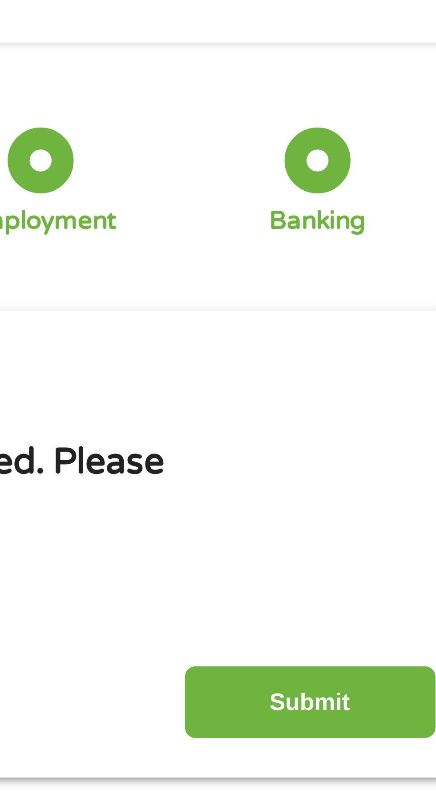
click at [389, 212] on input "Submit" at bounding box center [383, 213] width 76 height 22
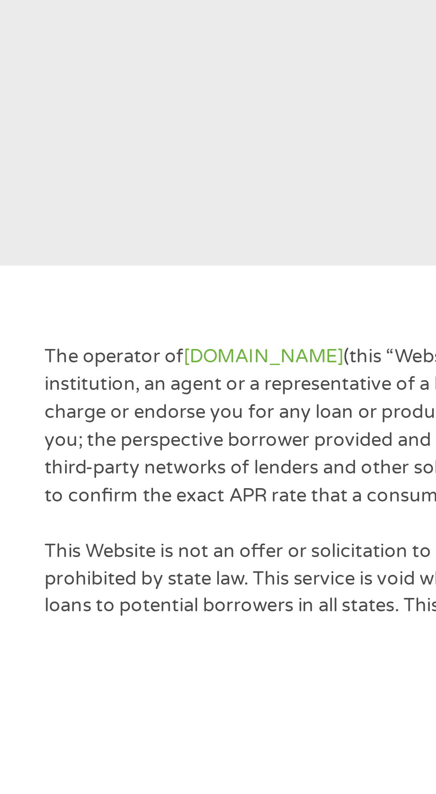
scroll to position [130, 0]
